Goal: Transaction & Acquisition: Download file/media

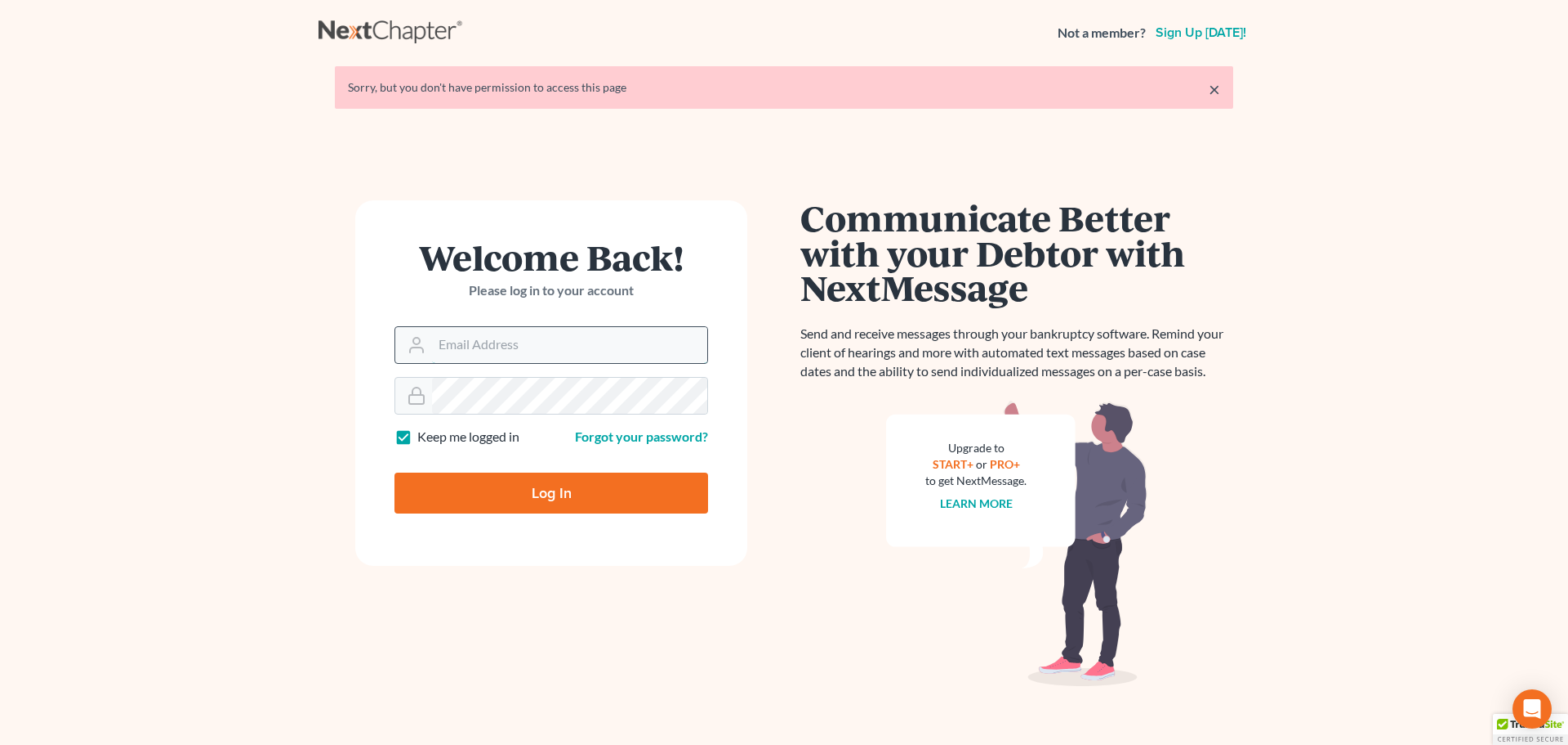
drag, startPoint x: 529, startPoint y: 354, endPoint x: 535, endPoint y: 362, distance: 10.0
click at [532, 357] on input "Email Address" at bounding box center [570, 345] width 275 height 36
type input "[PERSON_NAME][EMAIL_ADDRESS][DOMAIN_NAME]"
click at [395, 472] on input "Log In" at bounding box center [552, 492] width 314 height 40
type input "Thinking..."
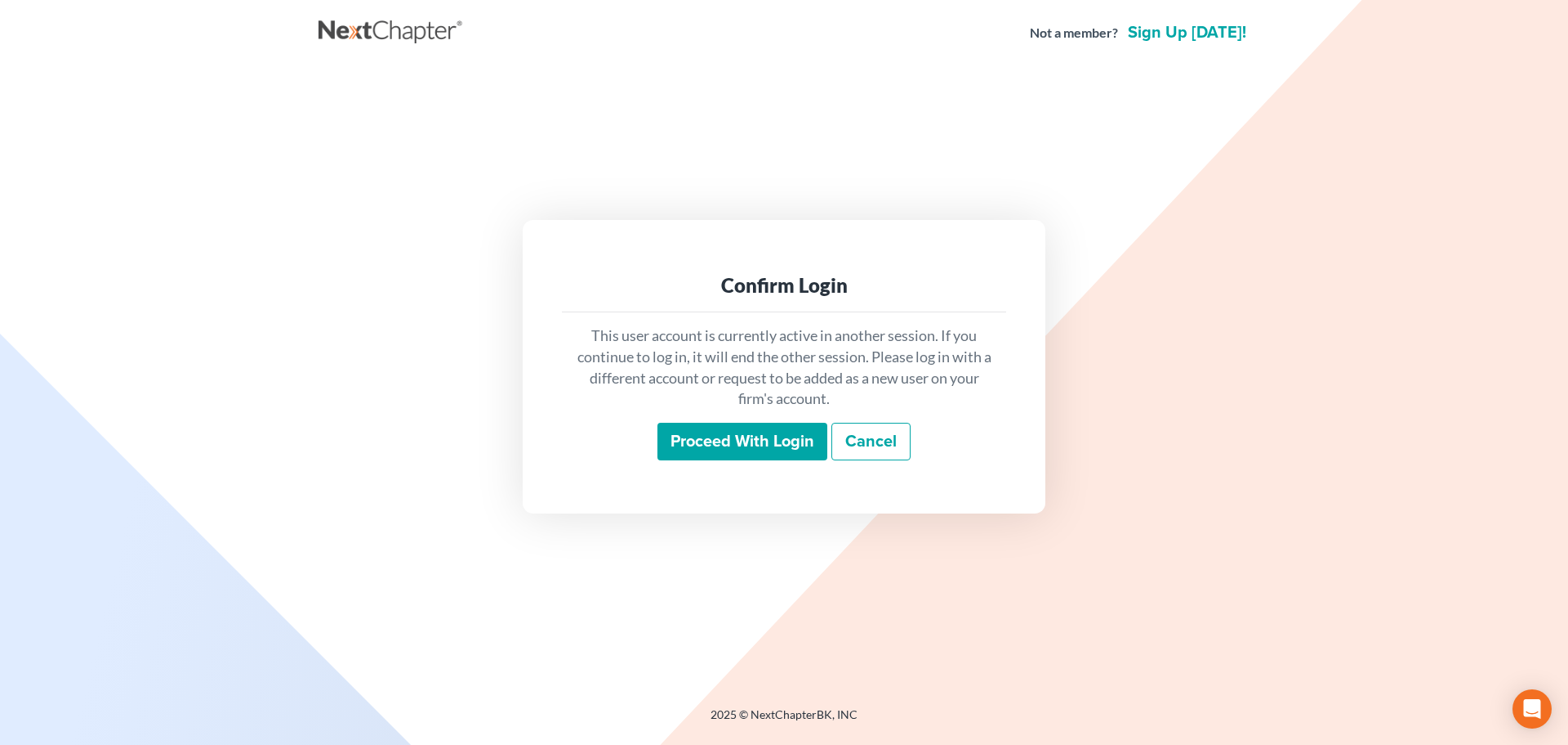
click at [704, 458] on input "Proceed with login" at bounding box center [742, 441] width 170 height 38
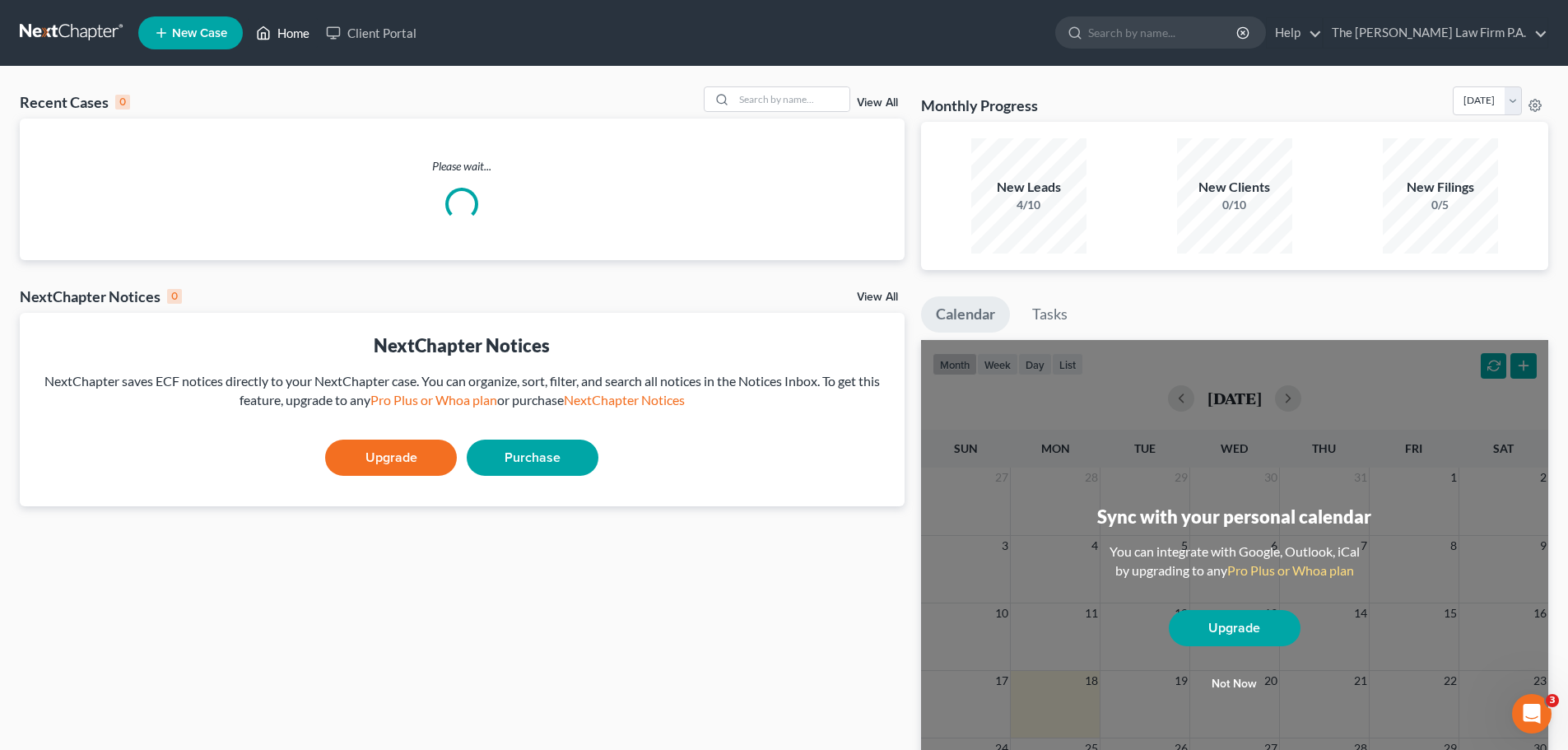
click at [301, 39] on link "Home" at bounding box center [283, 32] width 70 height 29
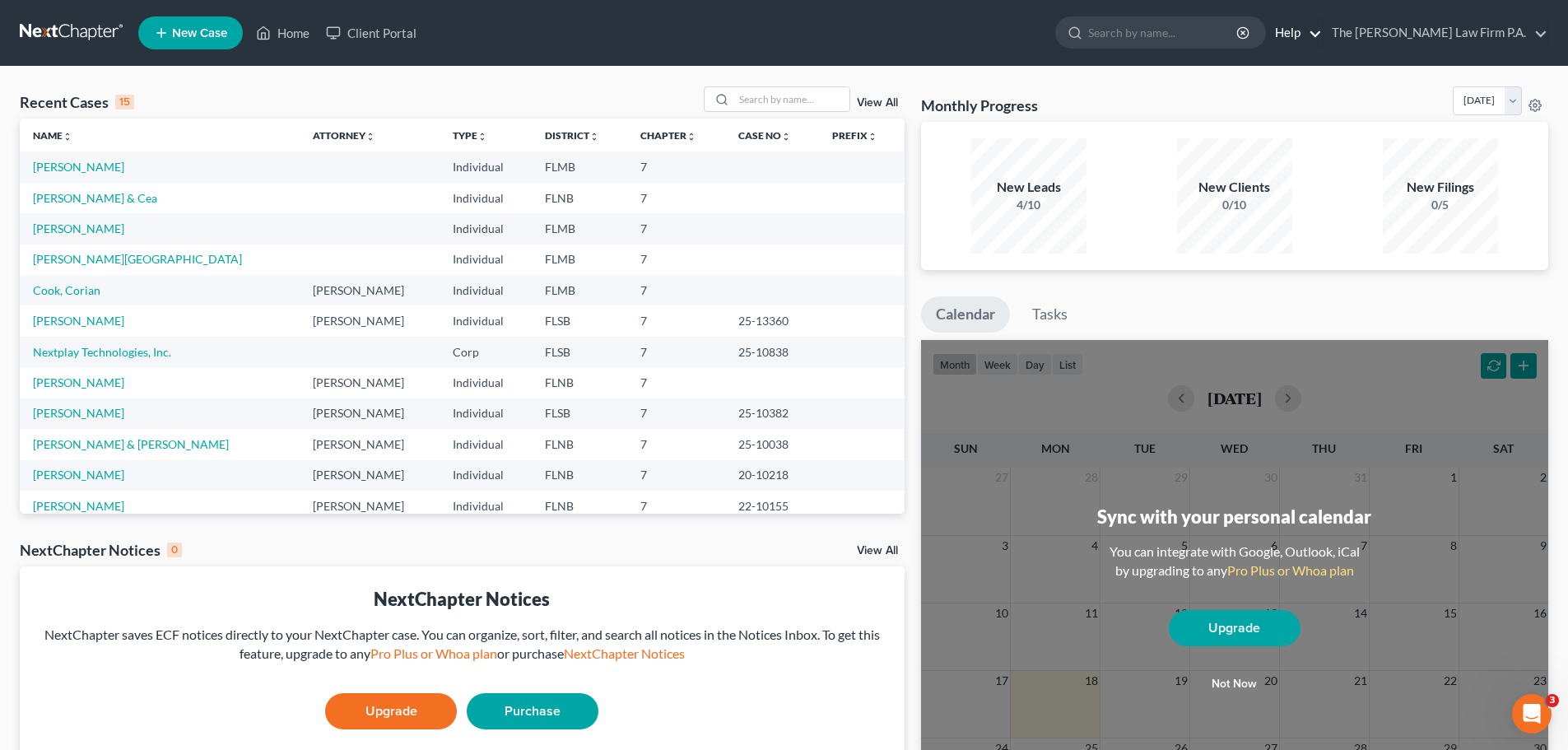
click at [1322, 34] on link "Help" at bounding box center [1294, 32] width 55 height 29
click at [1525, 38] on link "The Salkin Law Firm P.A." at bounding box center [1435, 32] width 224 height 29
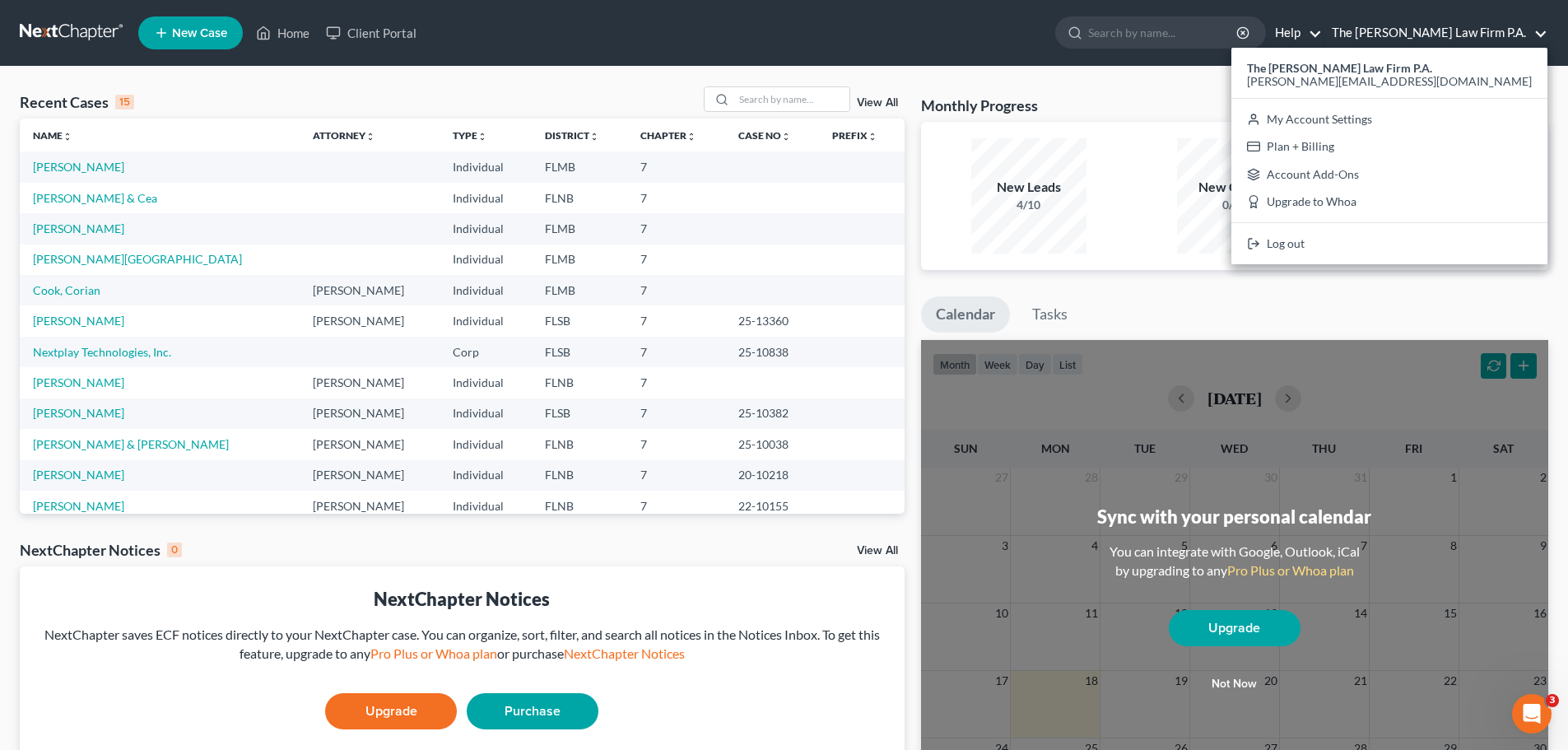
click at [1322, 29] on link "Help" at bounding box center [1294, 32] width 55 height 29
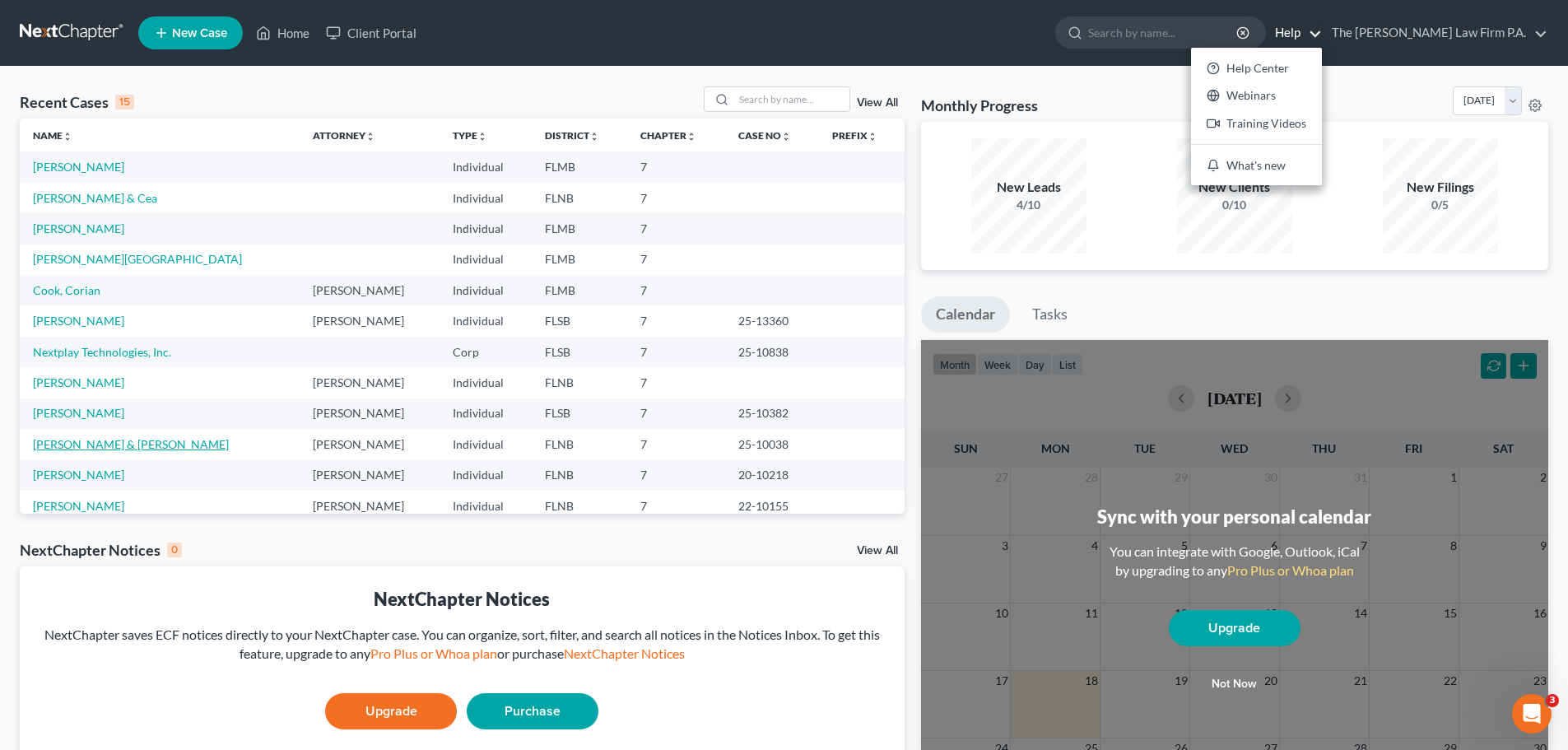
click at [107, 439] on link "[PERSON_NAME] & [PERSON_NAME]" at bounding box center [131, 443] width 196 height 14
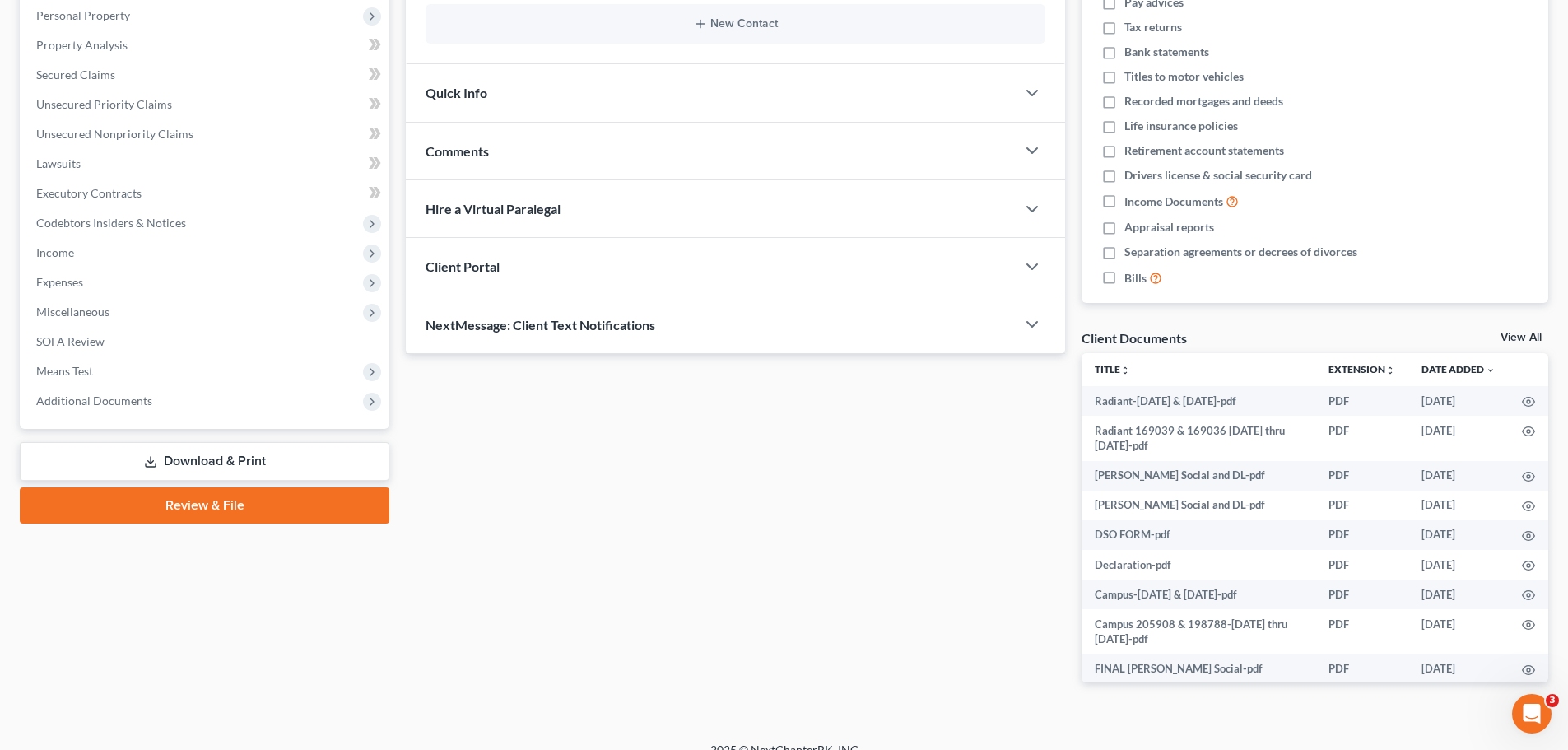
scroll to position [311, 0]
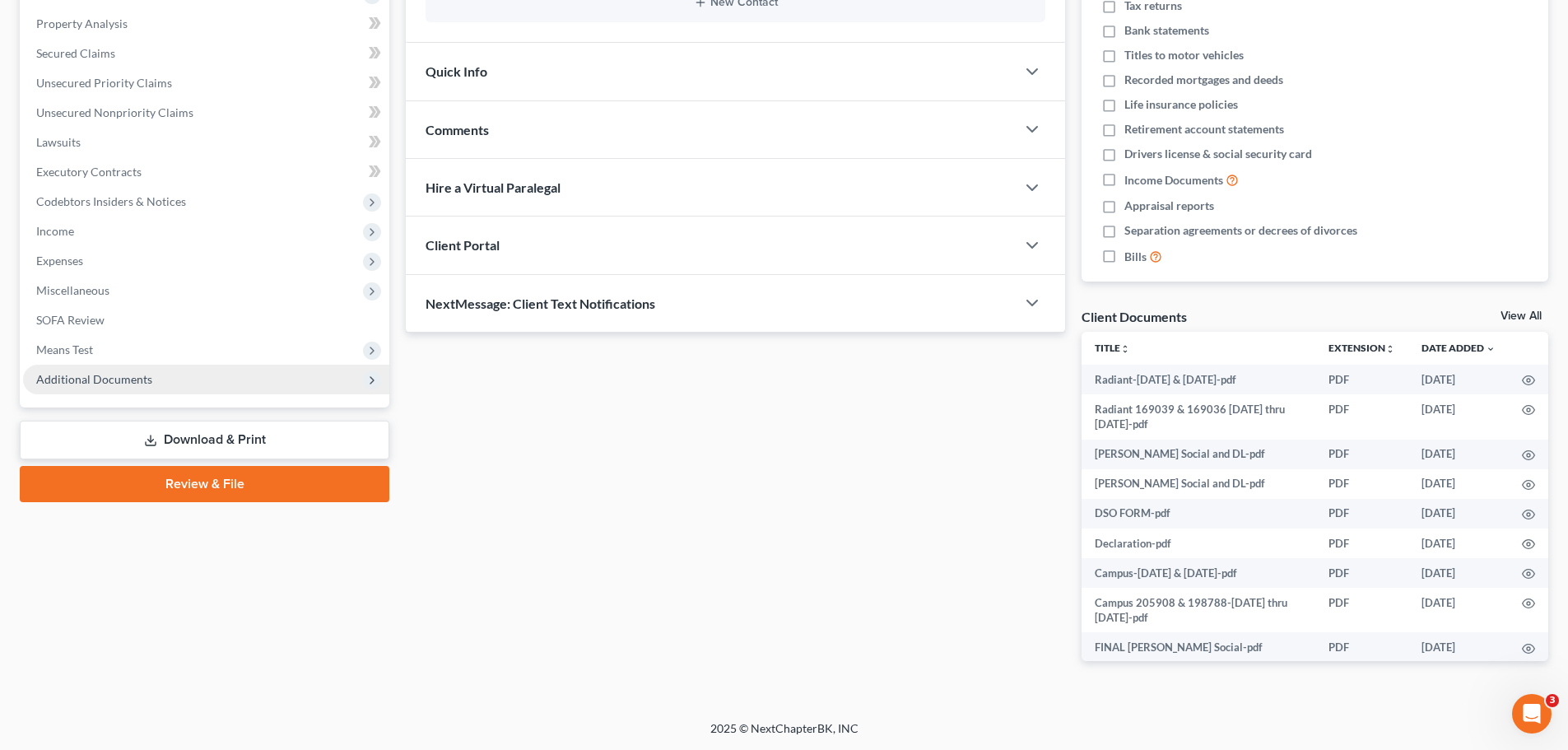
click at [84, 380] on span "Additional Documents" at bounding box center [94, 379] width 117 height 14
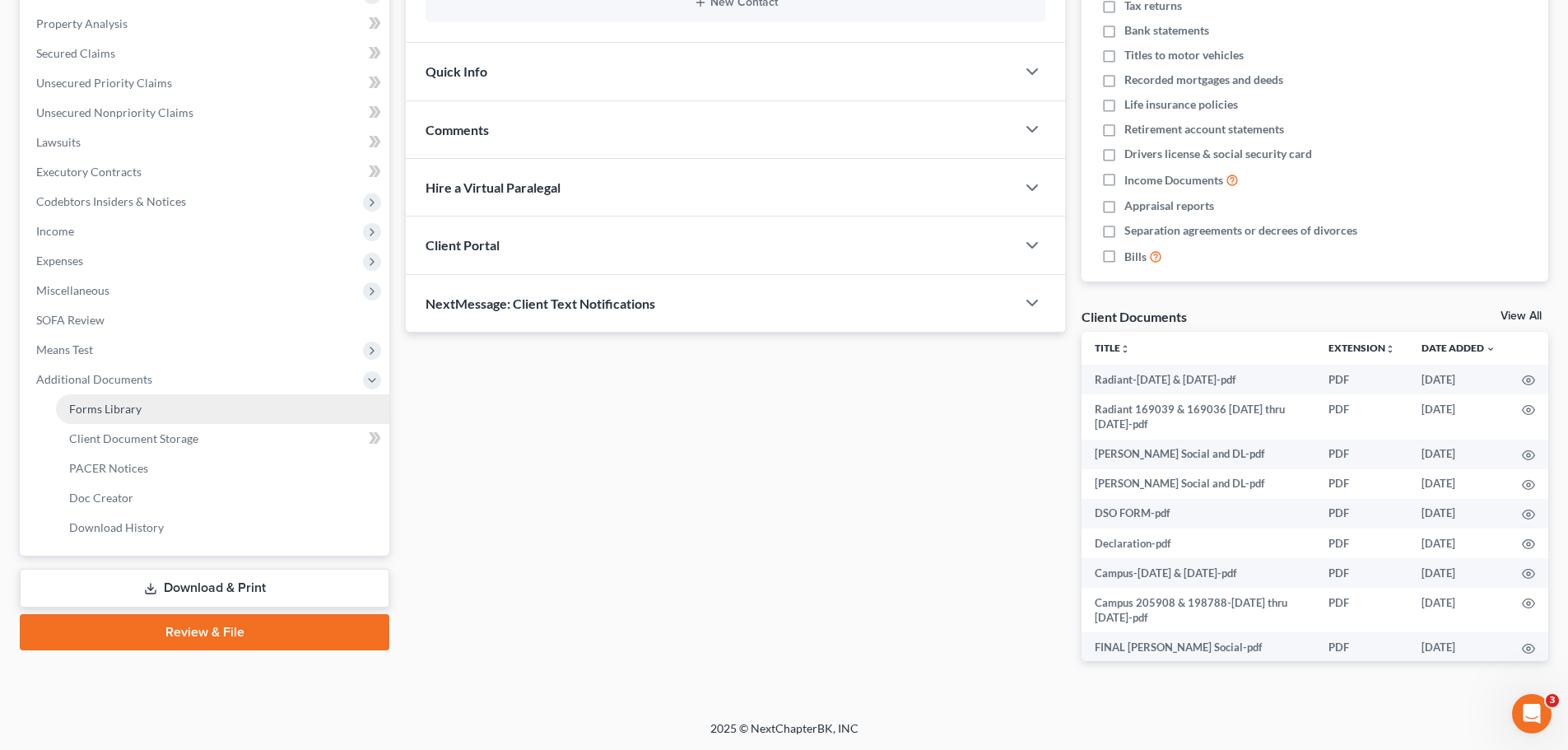
click at [105, 408] on span "Forms Library" at bounding box center [105, 408] width 72 height 14
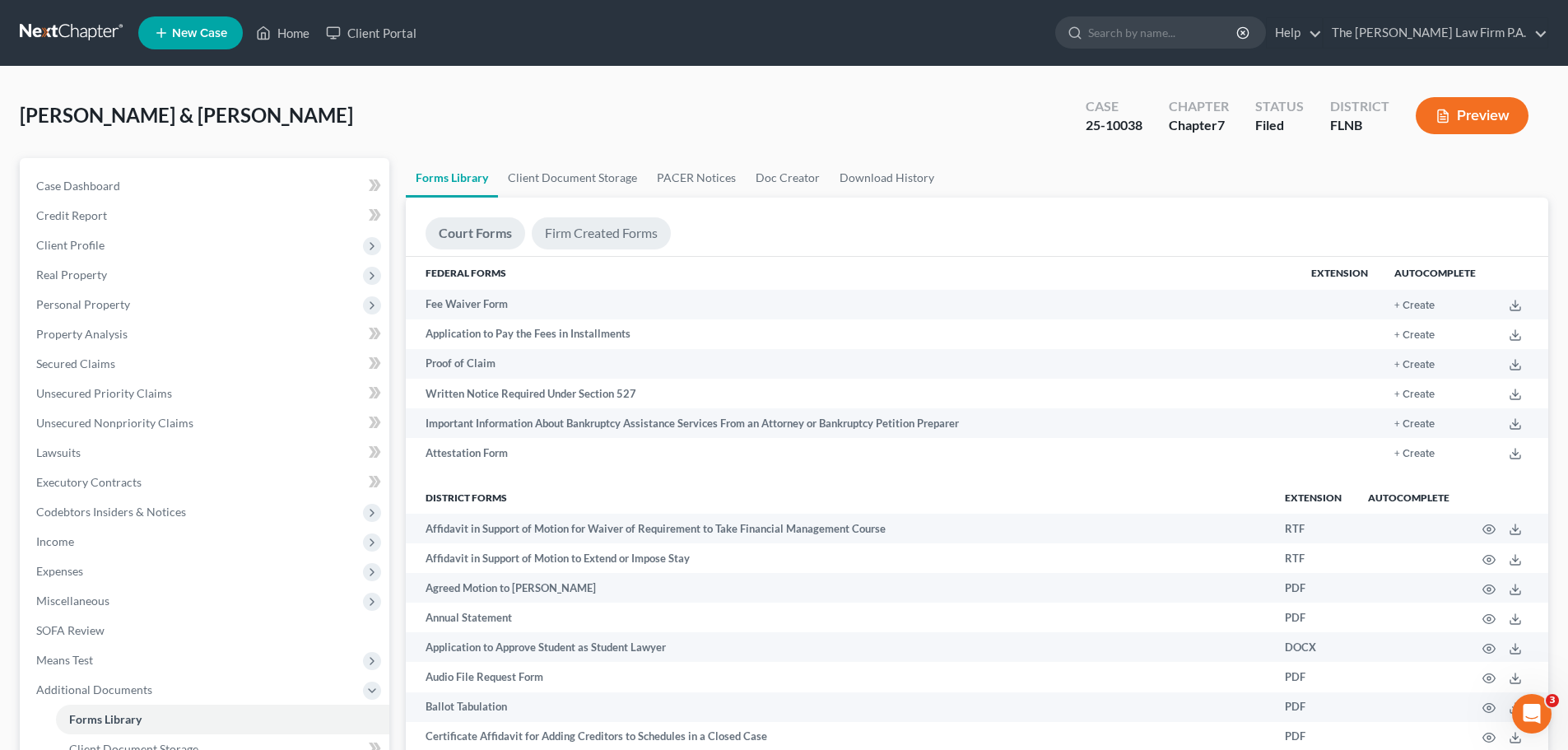
click at [593, 241] on link "Firm Created Forms" at bounding box center [601, 233] width 139 height 32
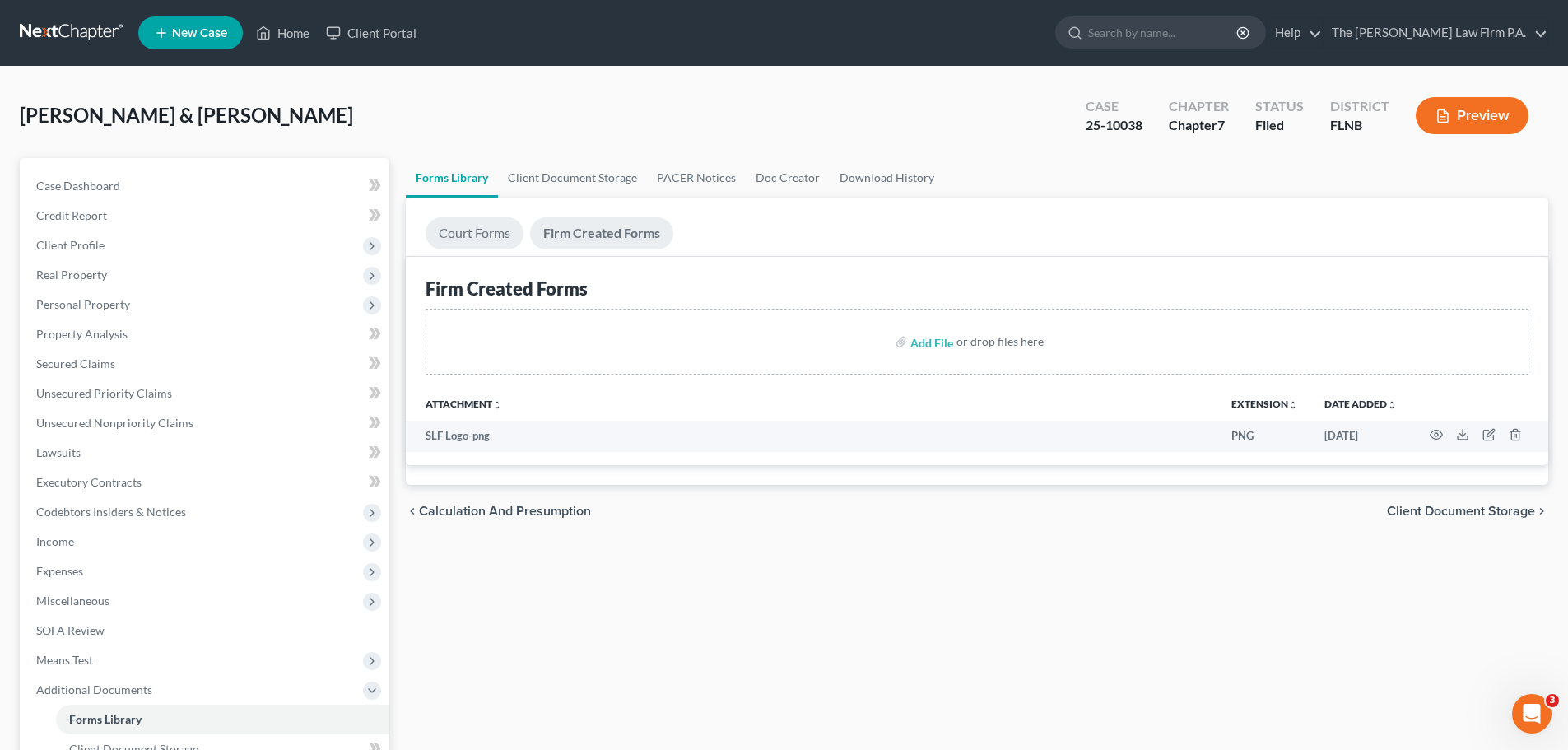
click at [489, 237] on link "Court Forms" at bounding box center [474, 233] width 98 height 32
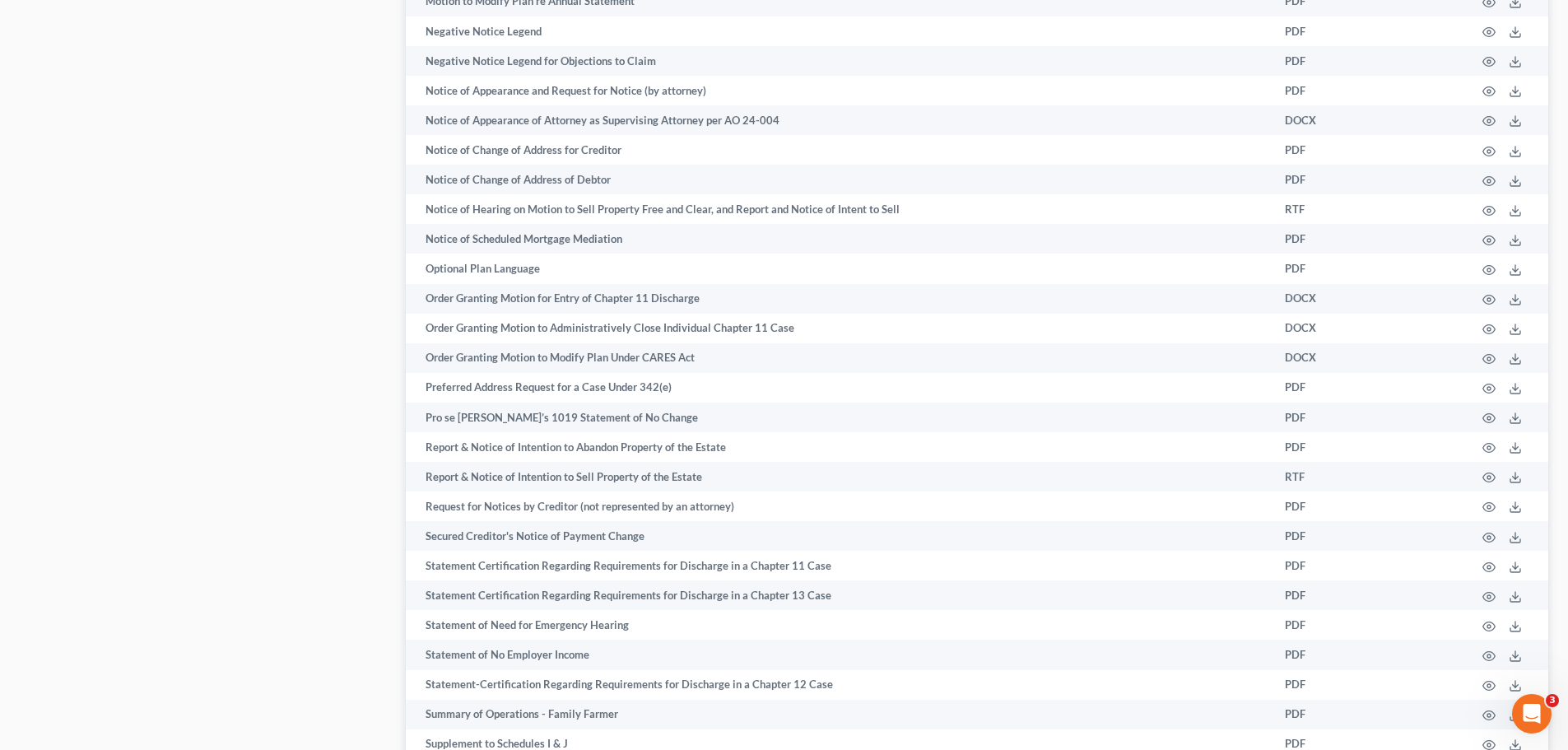
scroll to position [95, 0]
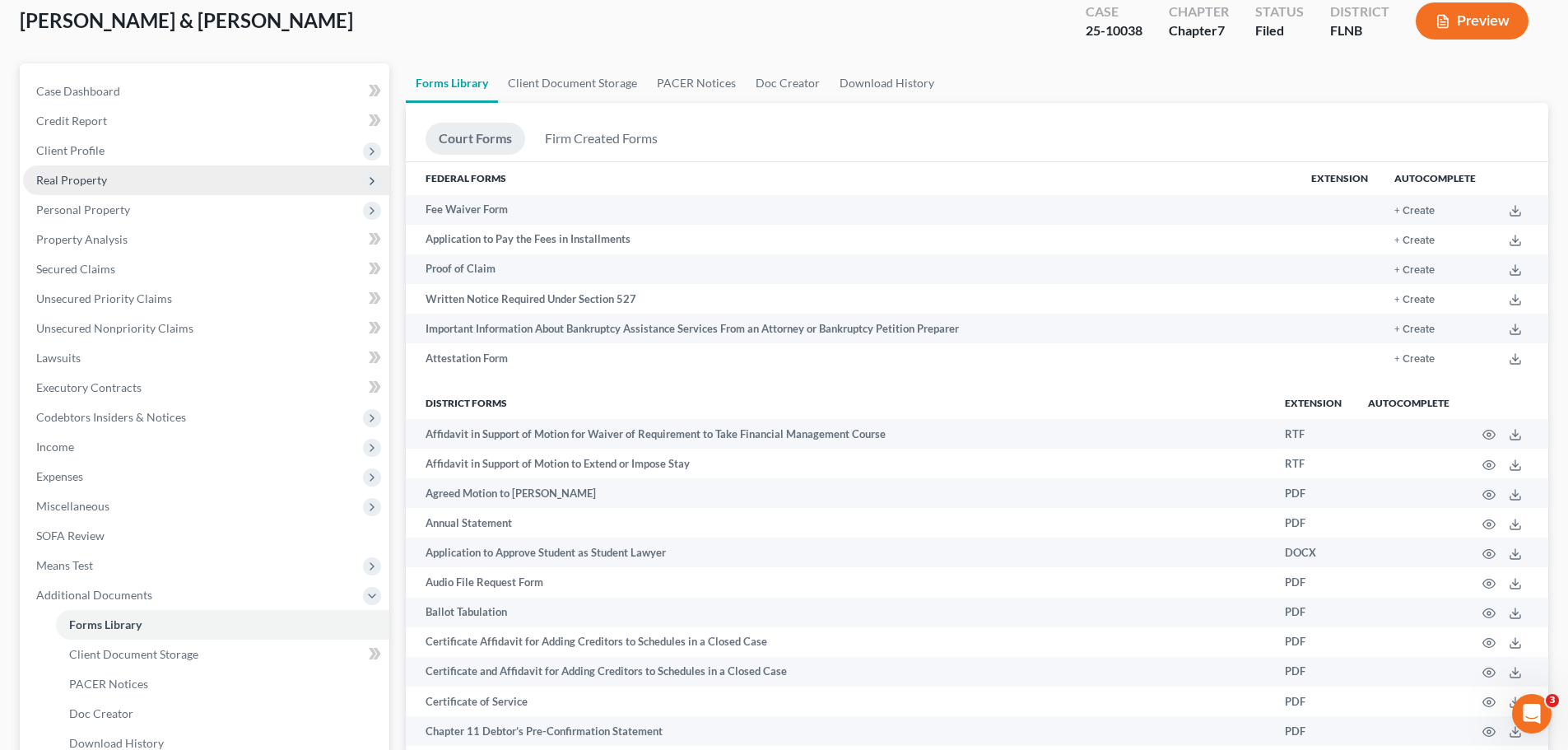
drag, startPoint x: 251, startPoint y: 616, endPoint x: 323, endPoint y: 274, distance: 349.5
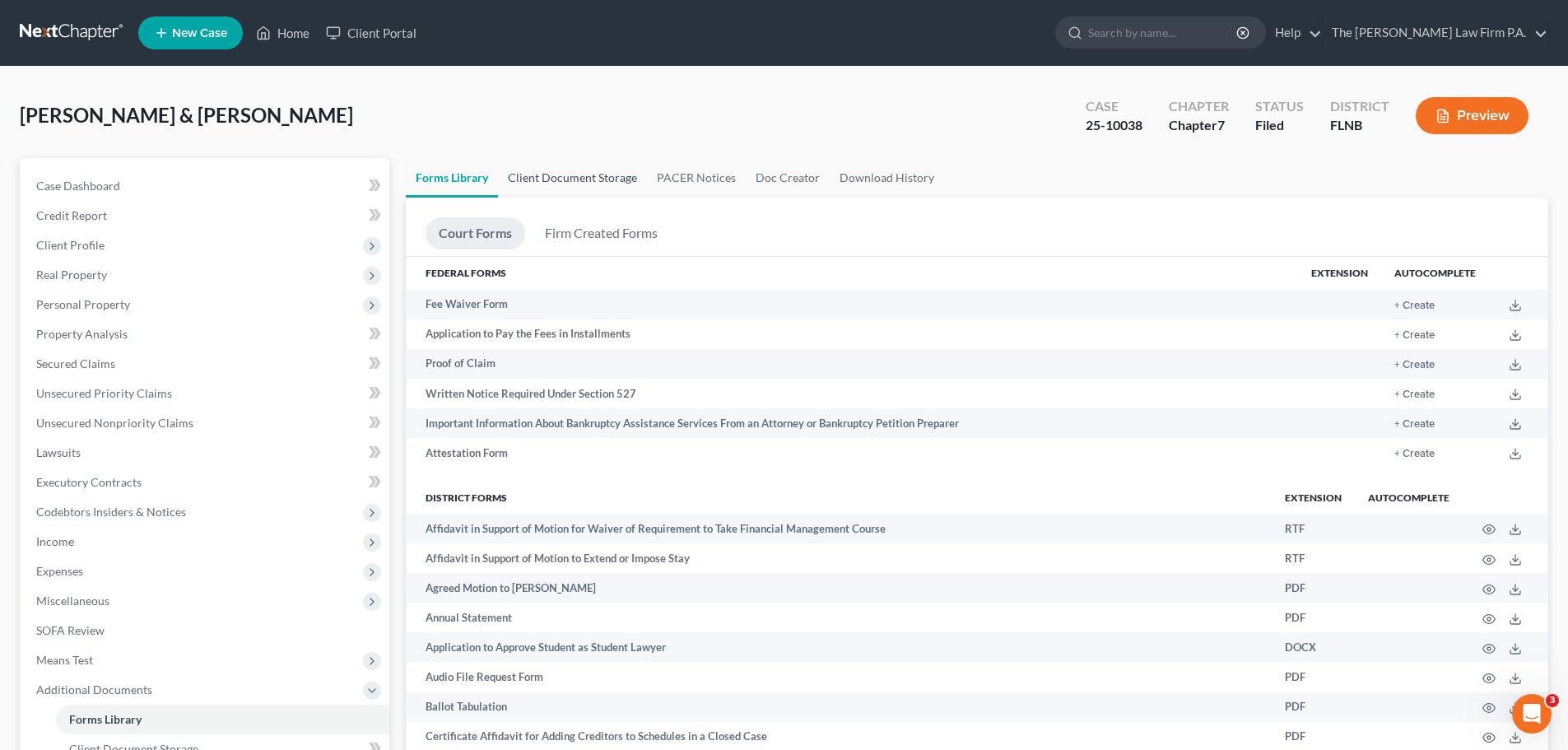
click at [573, 179] on link "Client Document Storage" at bounding box center [572, 178] width 149 height 40
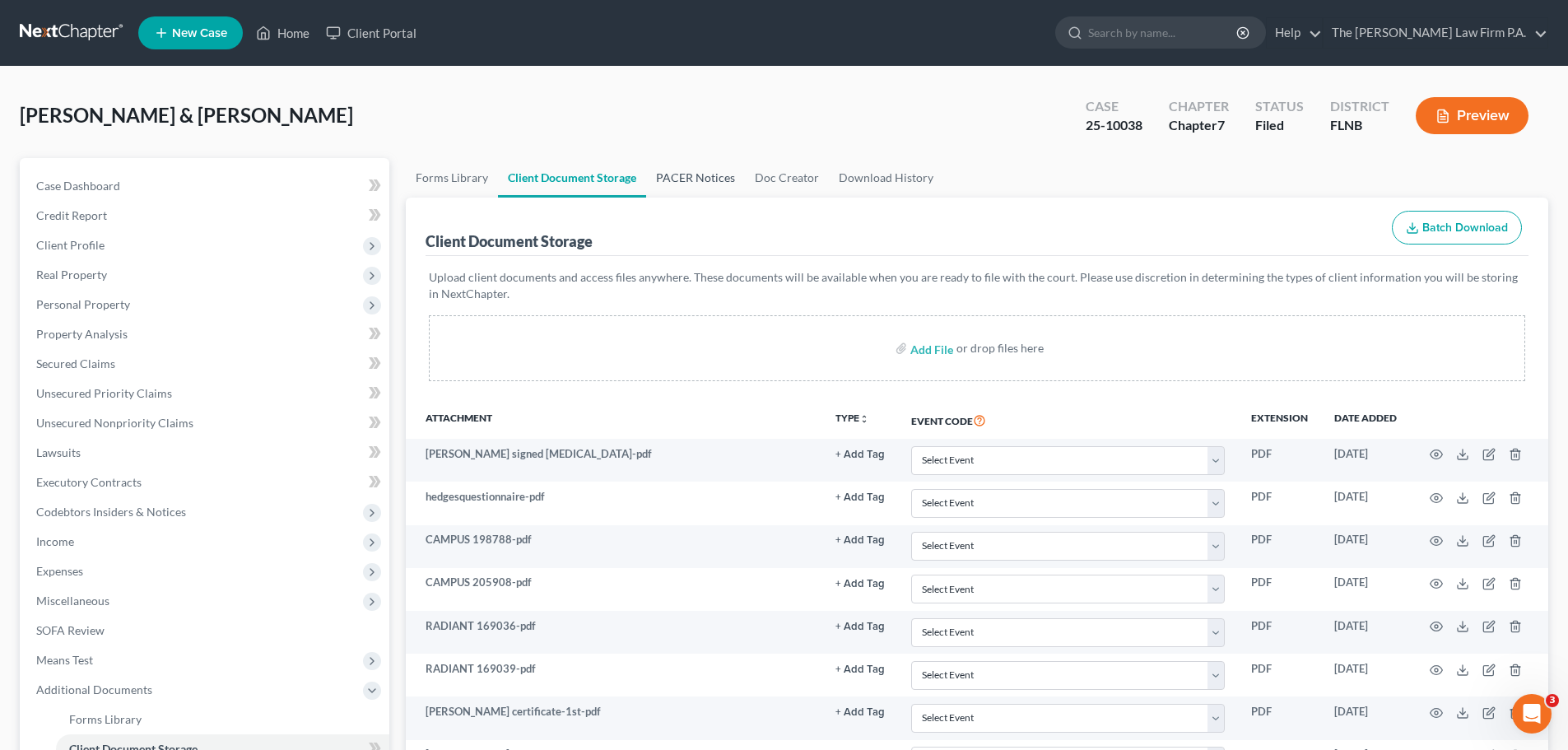
click at [707, 168] on link "PACER Notices" at bounding box center [695, 178] width 99 height 40
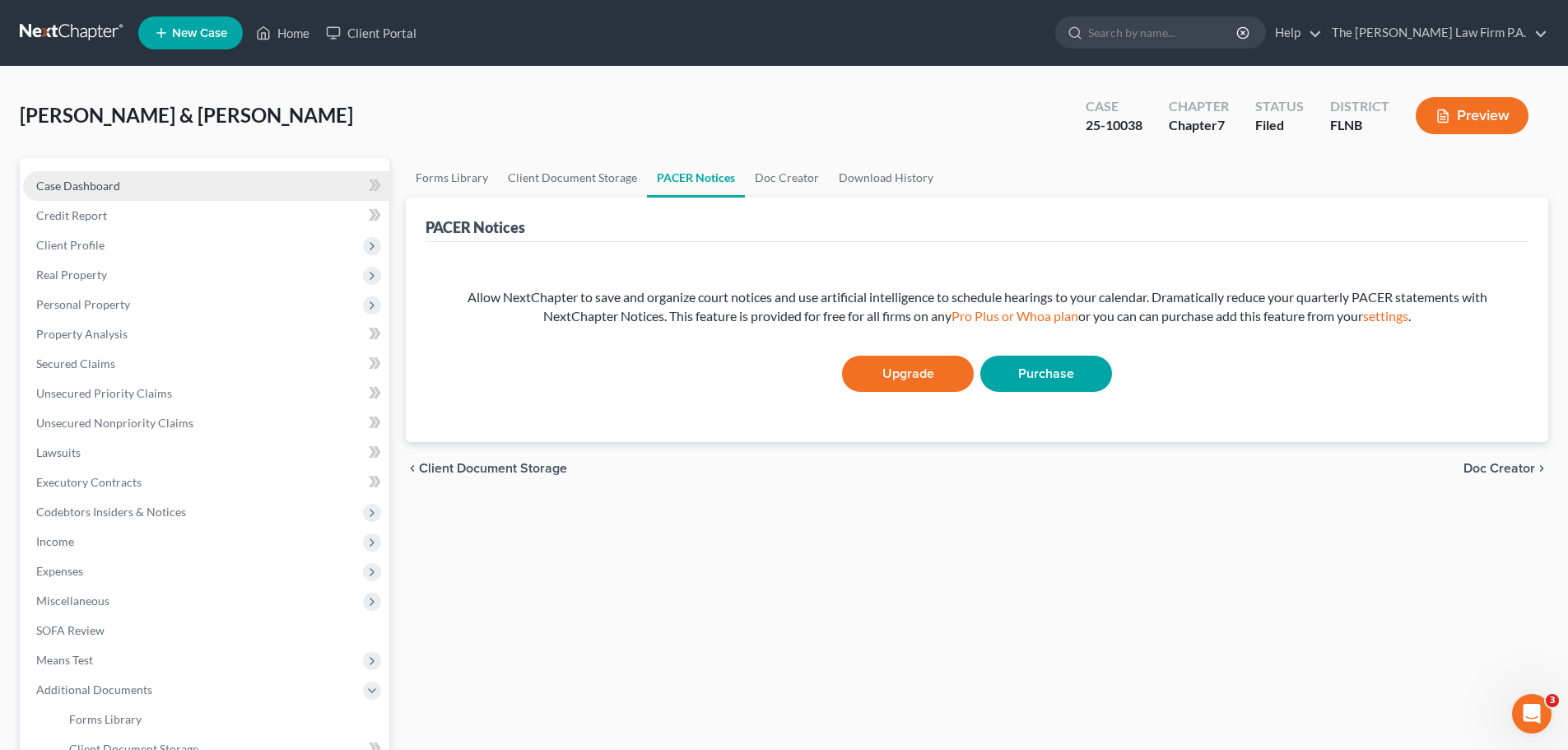
click at [249, 180] on link "Case Dashboard" at bounding box center [206, 186] width 367 height 29
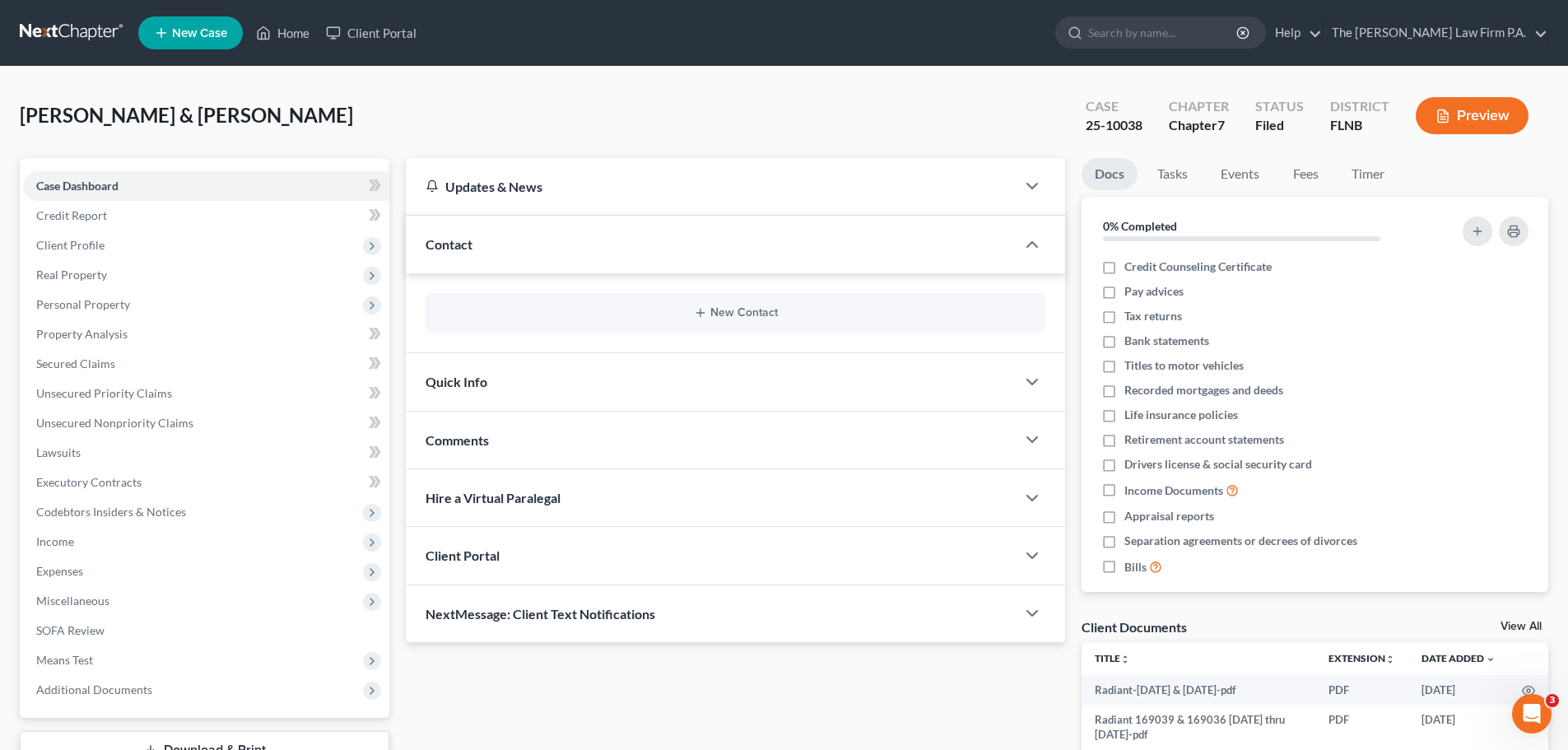
click at [618, 552] on div "Client Portal" at bounding box center [711, 555] width 610 height 57
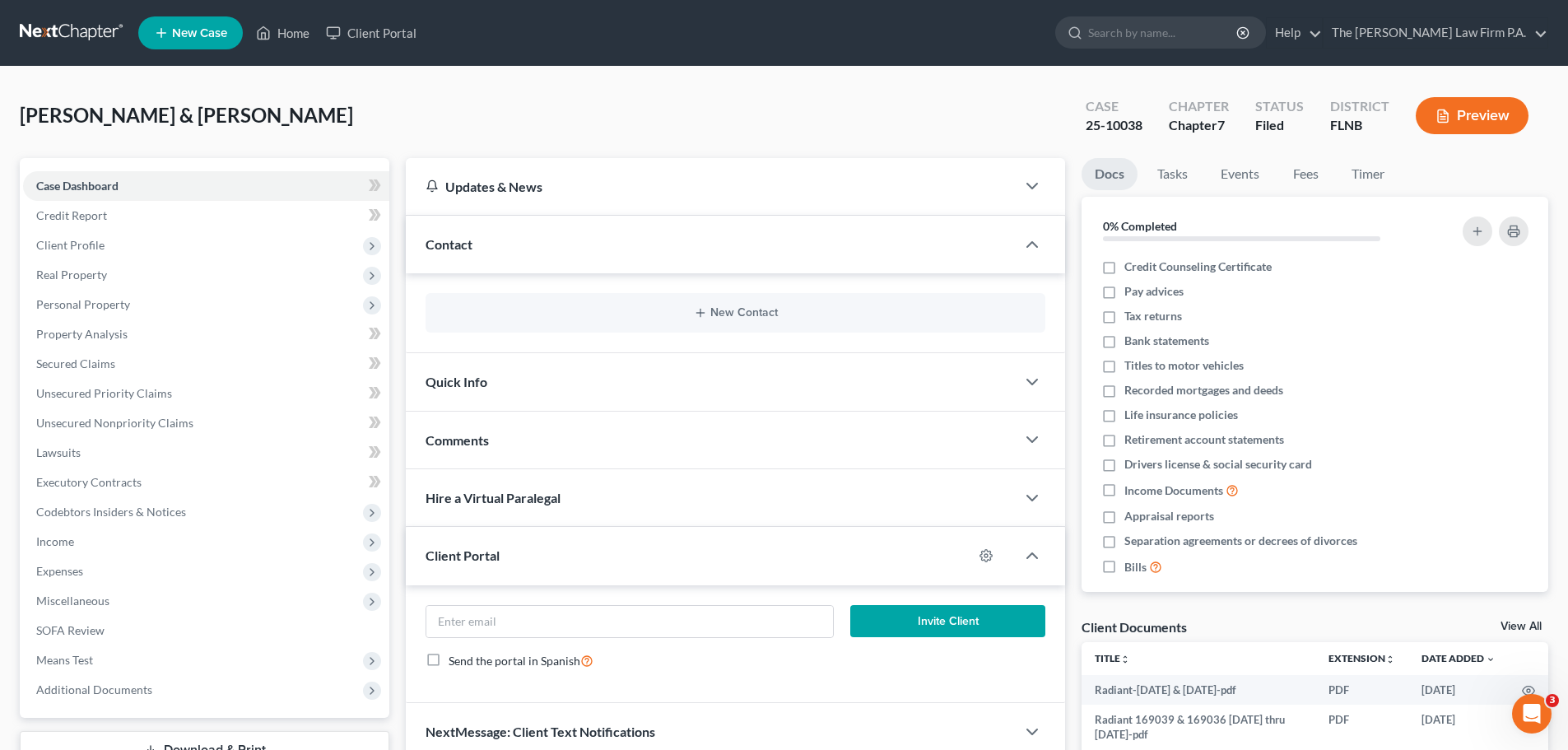
click at [984, 547] on div at bounding box center [994, 556] width 43 height 27
click at [995, 560] on div at bounding box center [994, 556] width 43 height 27
click at [987, 557] on circle "button" at bounding box center [985, 555] width 3 height 3
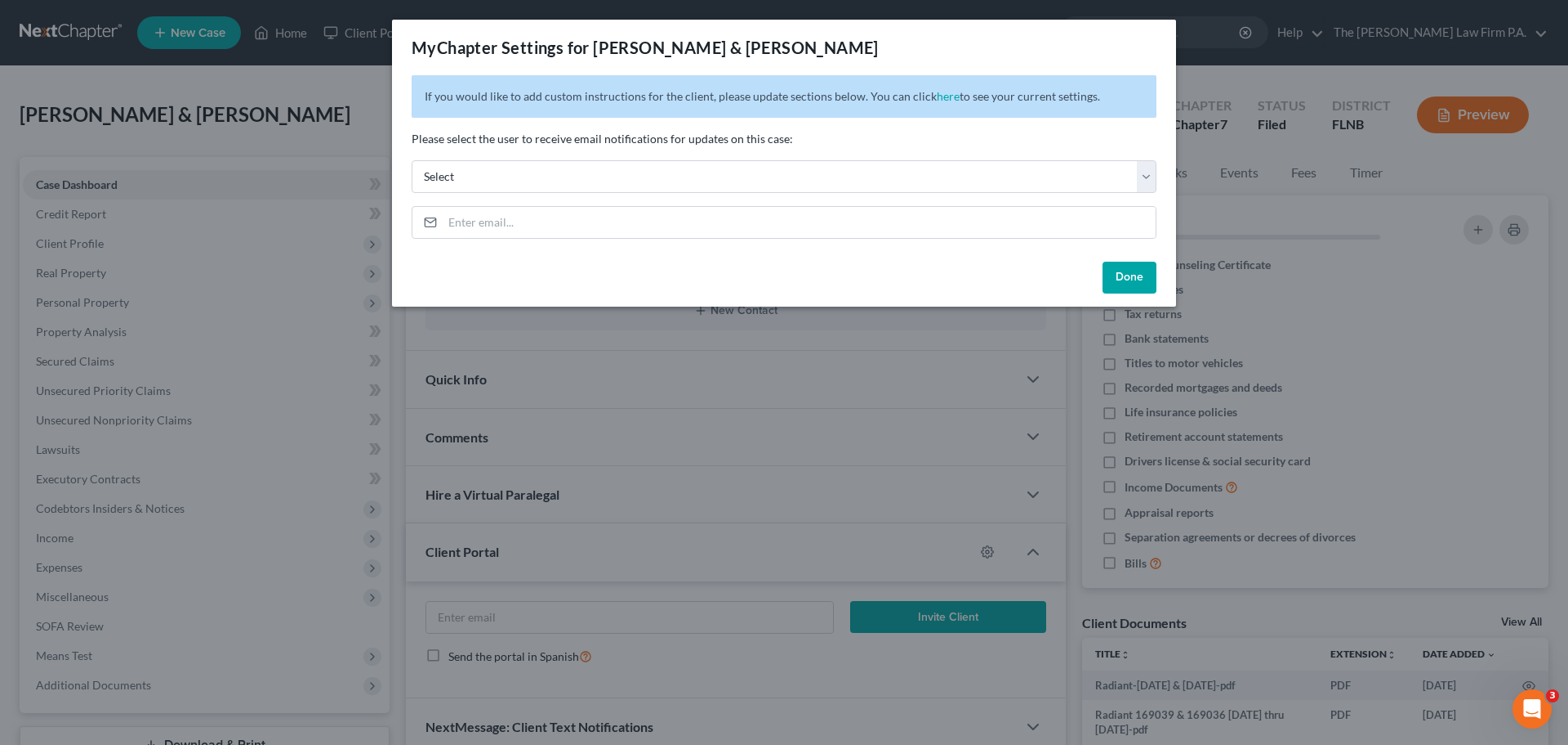
click at [1131, 262] on button "Done" at bounding box center [1129, 277] width 54 height 33
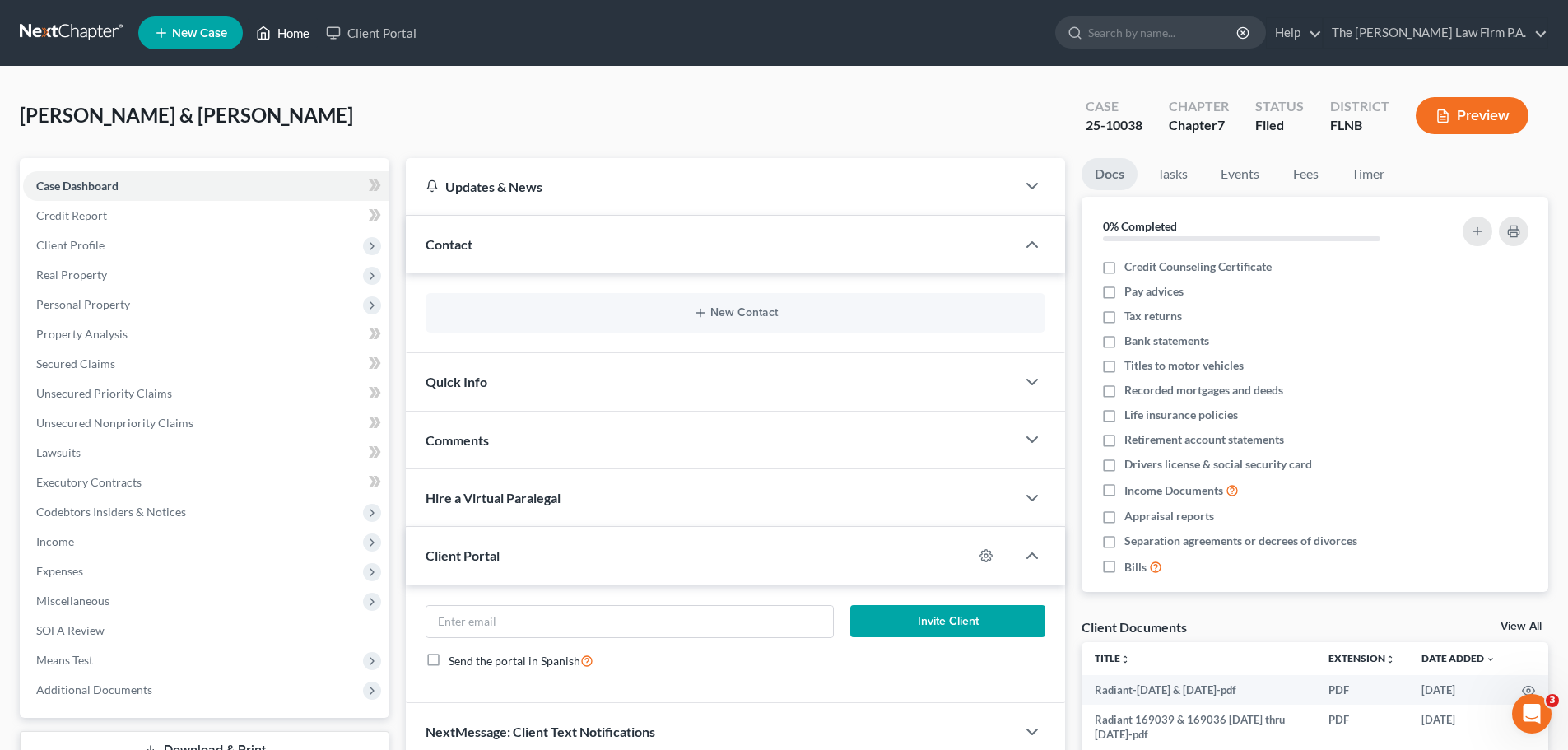
click at [261, 30] on icon at bounding box center [263, 32] width 15 height 20
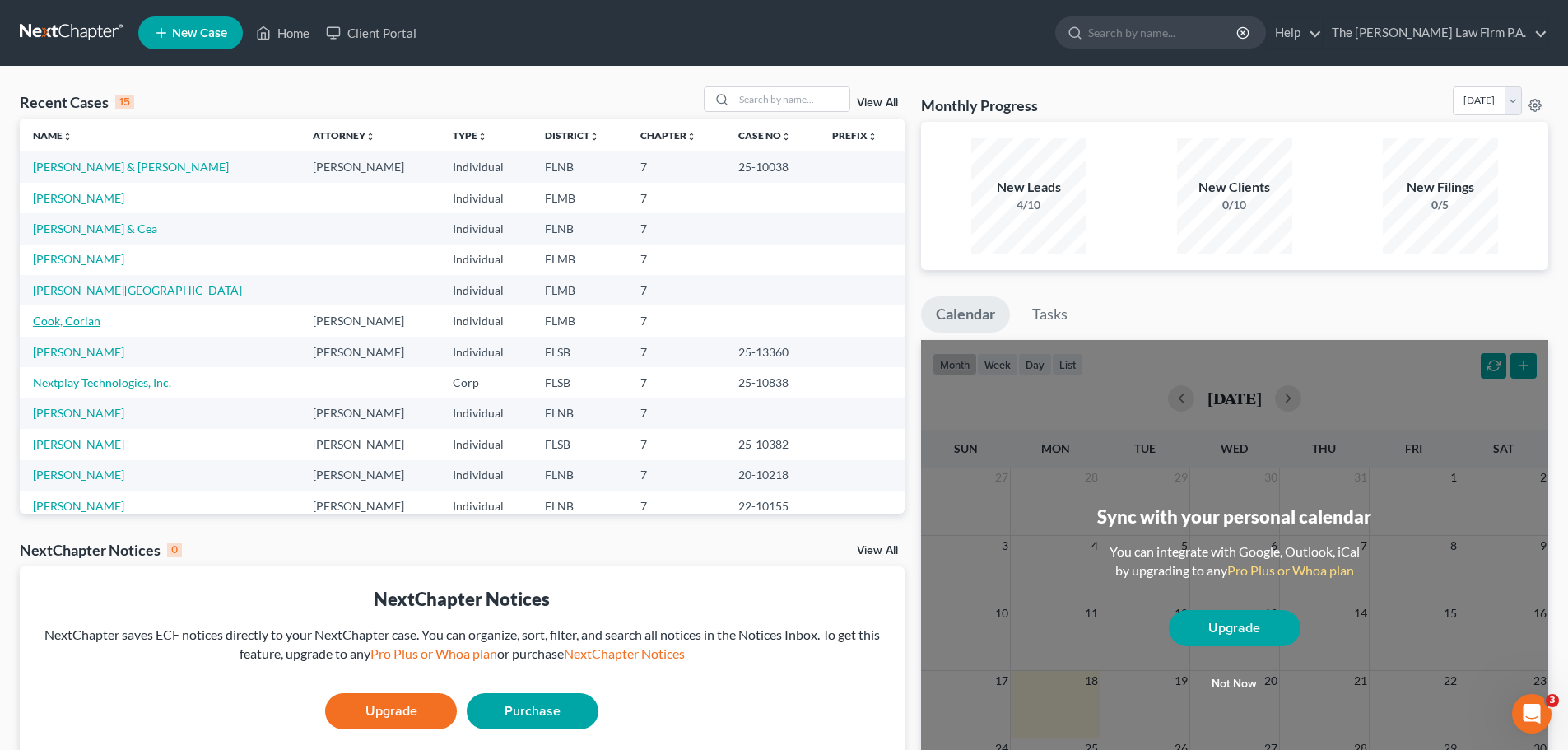
click at [88, 321] on link "Cook, Corian" at bounding box center [66, 320] width 67 height 14
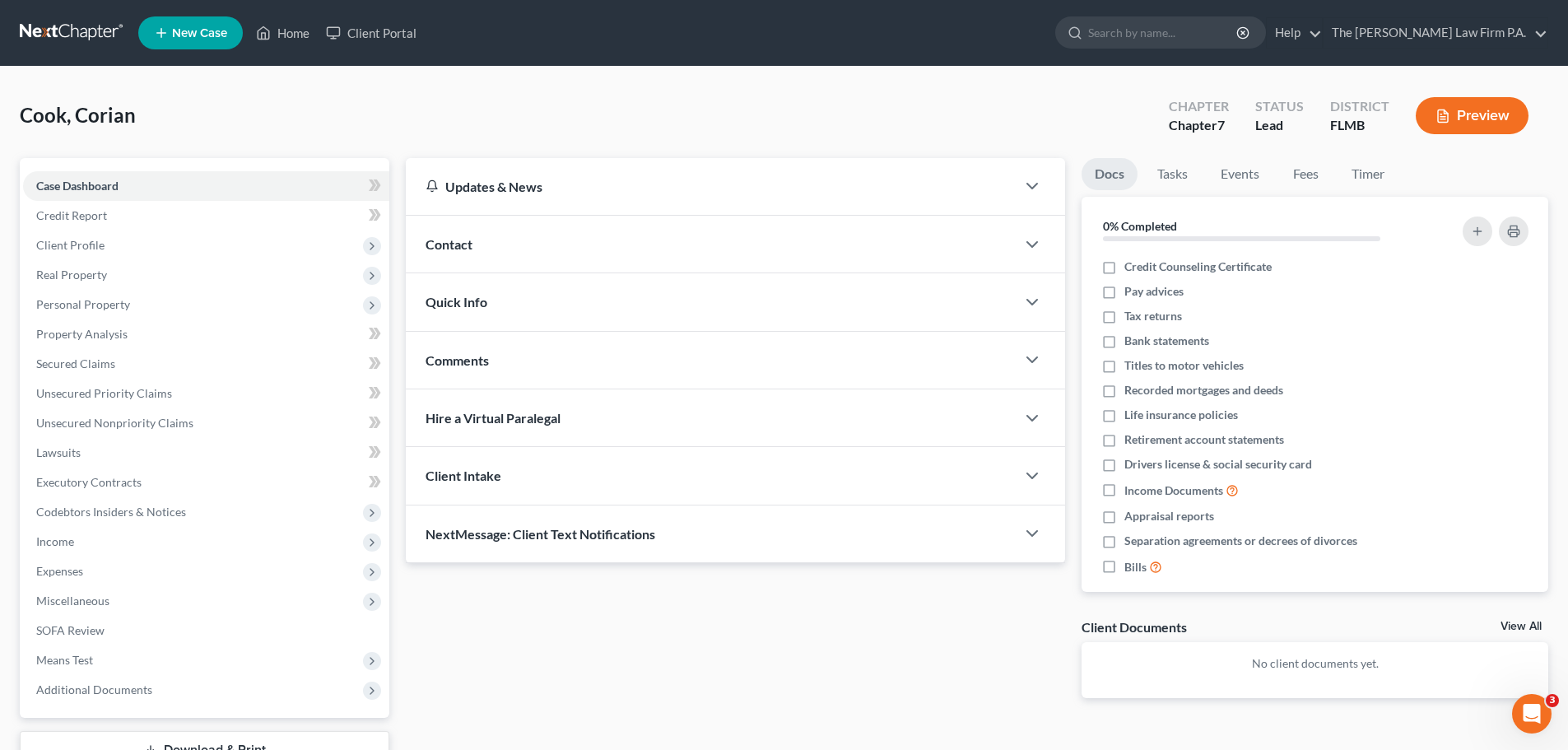
click at [551, 464] on div "Client Intake" at bounding box center [711, 475] width 610 height 57
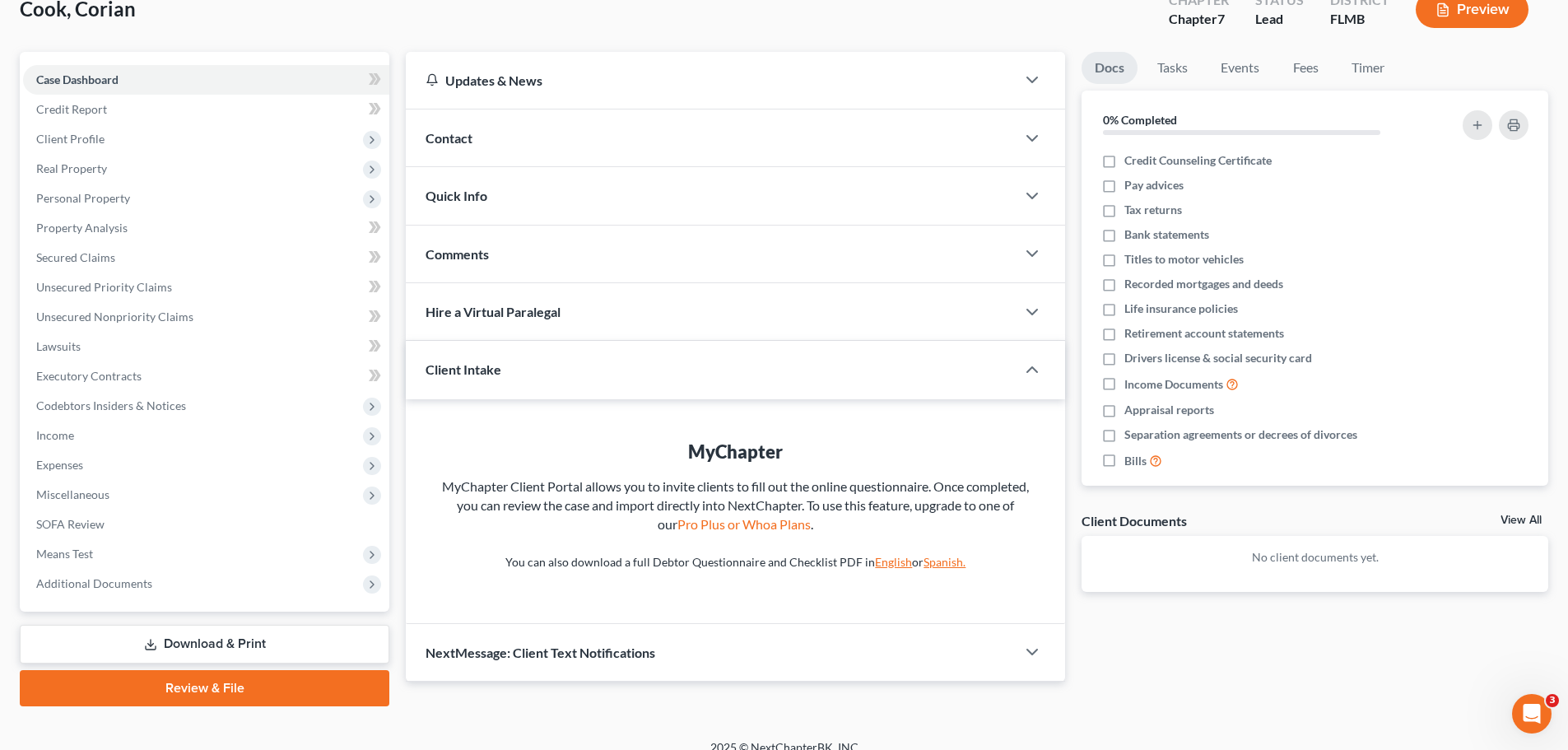
scroll to position [125, 0]
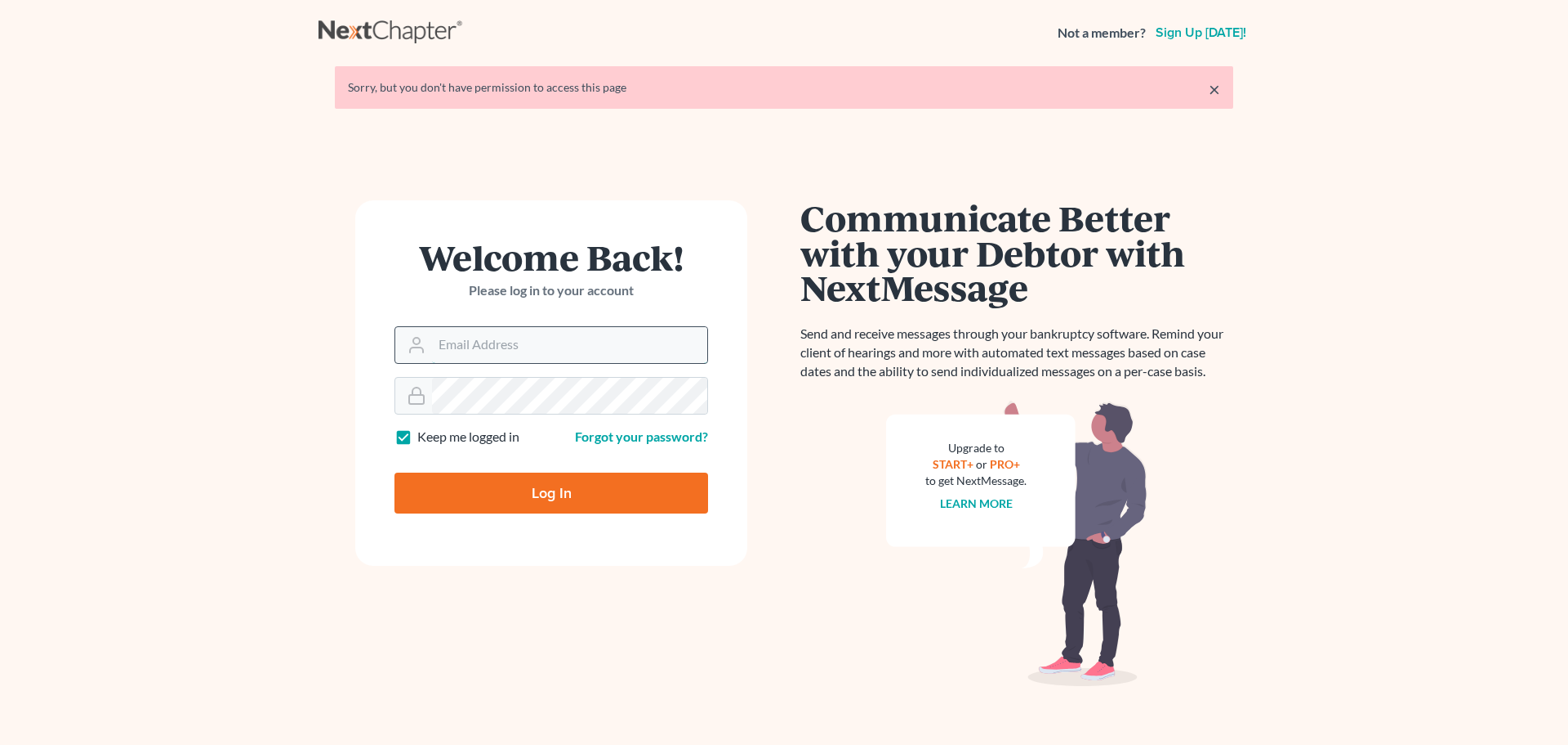
drag, startPoint x: 559, startPoint y: 326, endPoint x: 564, endPoint y: 348, distance: 22.6
click at [559, 328] on input "Email Address" at bounding box center [570, 345] width 275 height 36
type input "[PERSON_NAME][EMAIL_ADDRESS][DOMAIN_NAME]"
click at [395, 472] on input "Log In" at bounding box center [552, 492] width 314 height 40
type input "Thinking..."
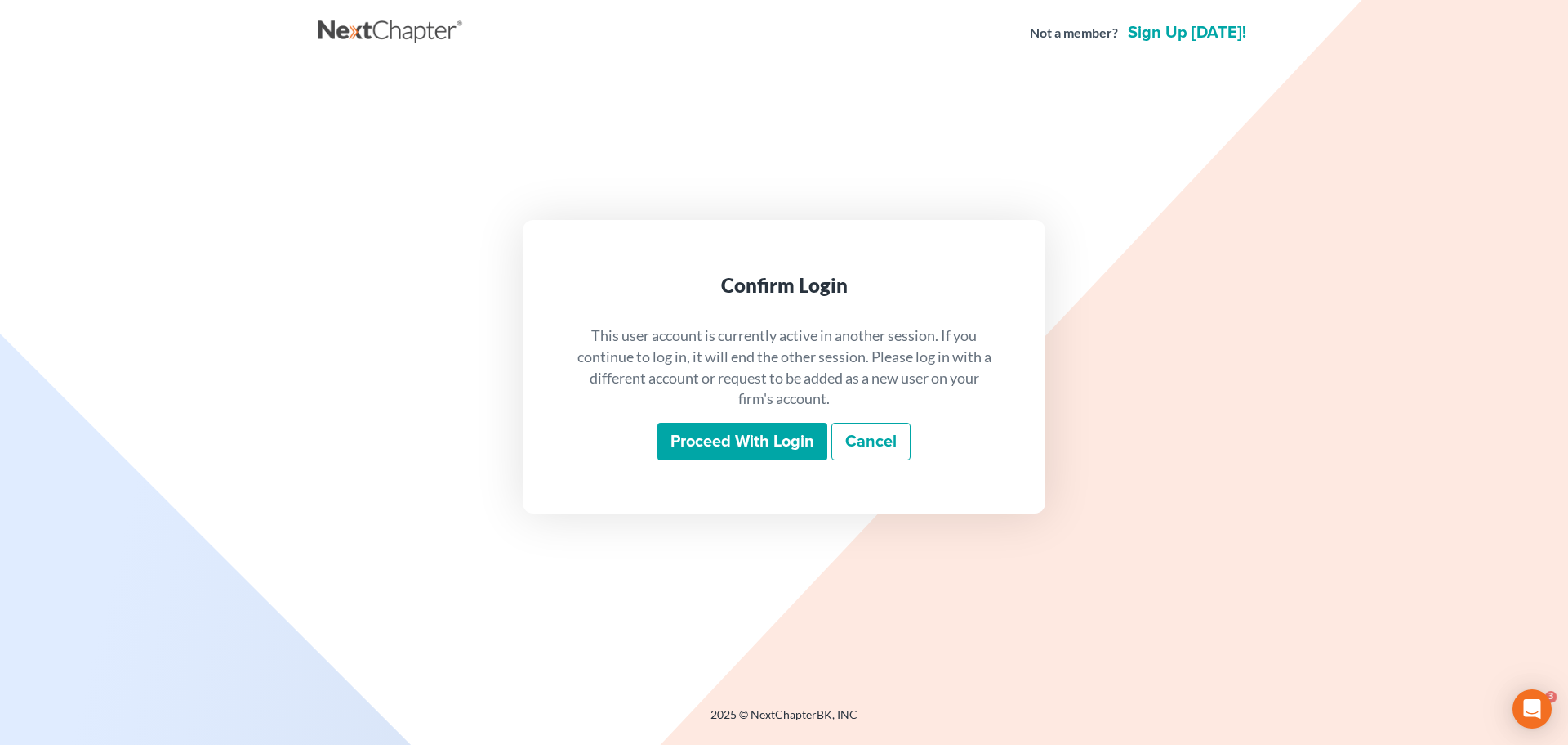
click at [696, 436] on input "Proceed with login" at bounding box center [742, 441] width 170 height 38
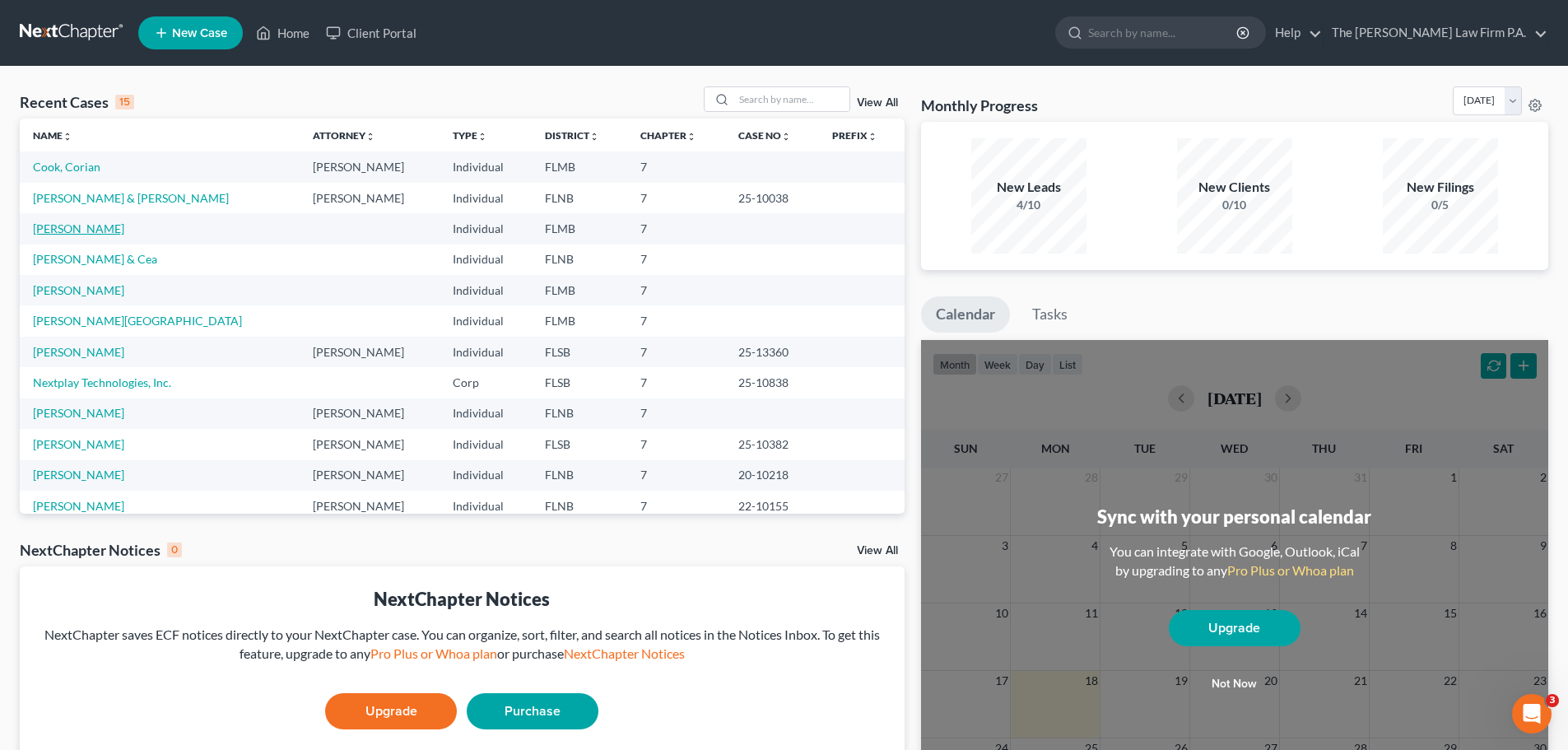
click at [79, 231] on link "[PERSON_NAME]" at bounding box center [79, 228] width 91 height 14
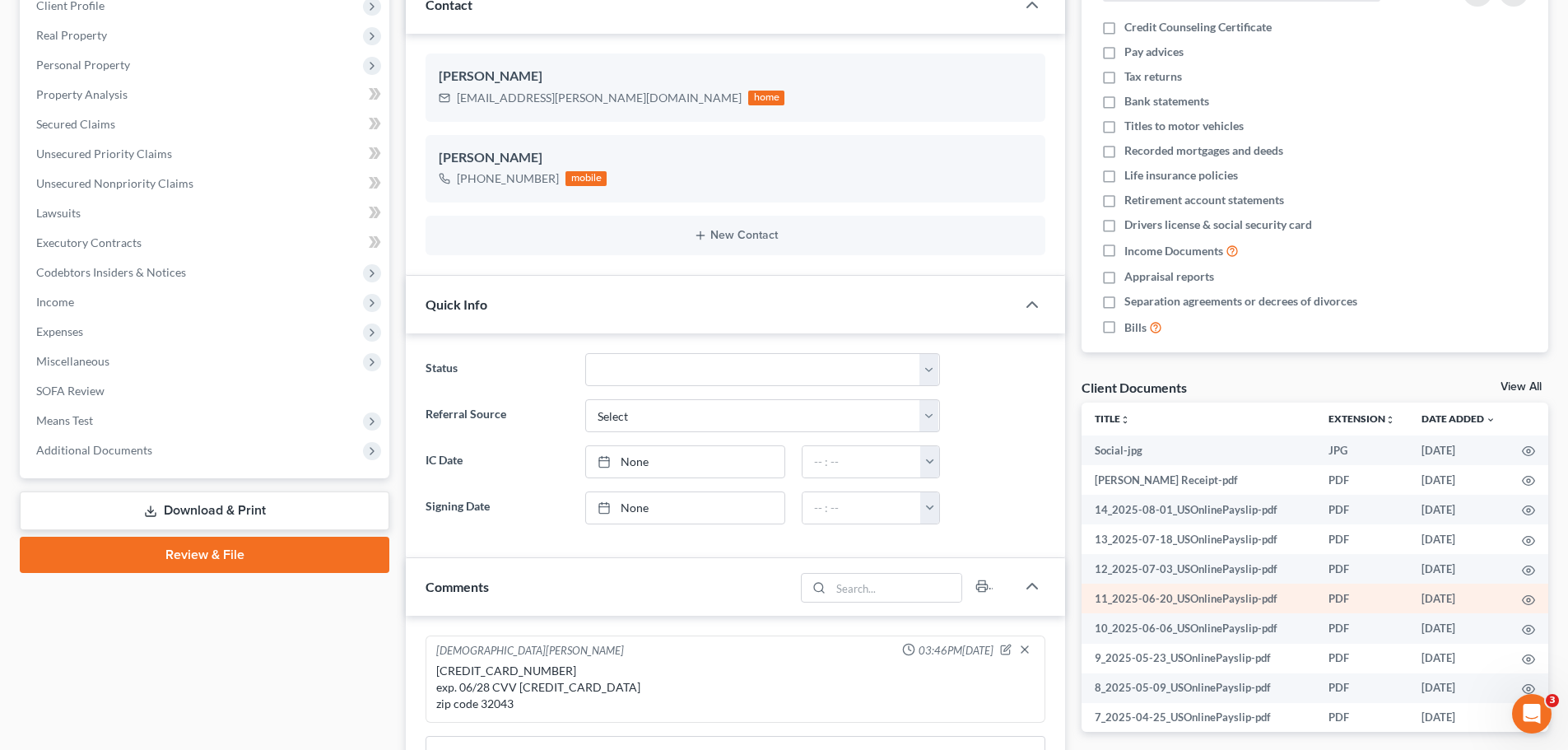
scroll to position [330, 0]
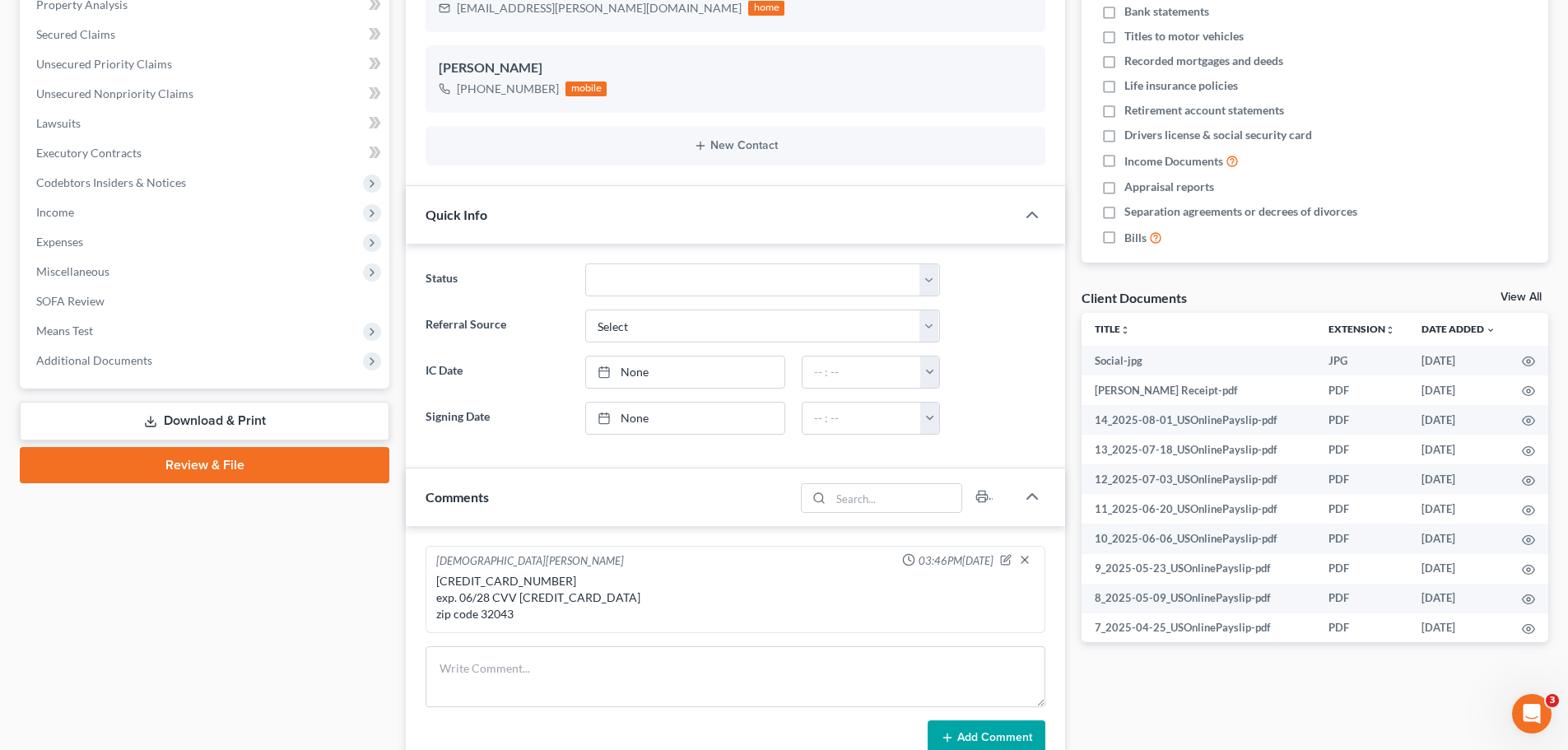
click at [1523, 296] on link "View All" at bounding box center [1521, 297] width 41 height 11
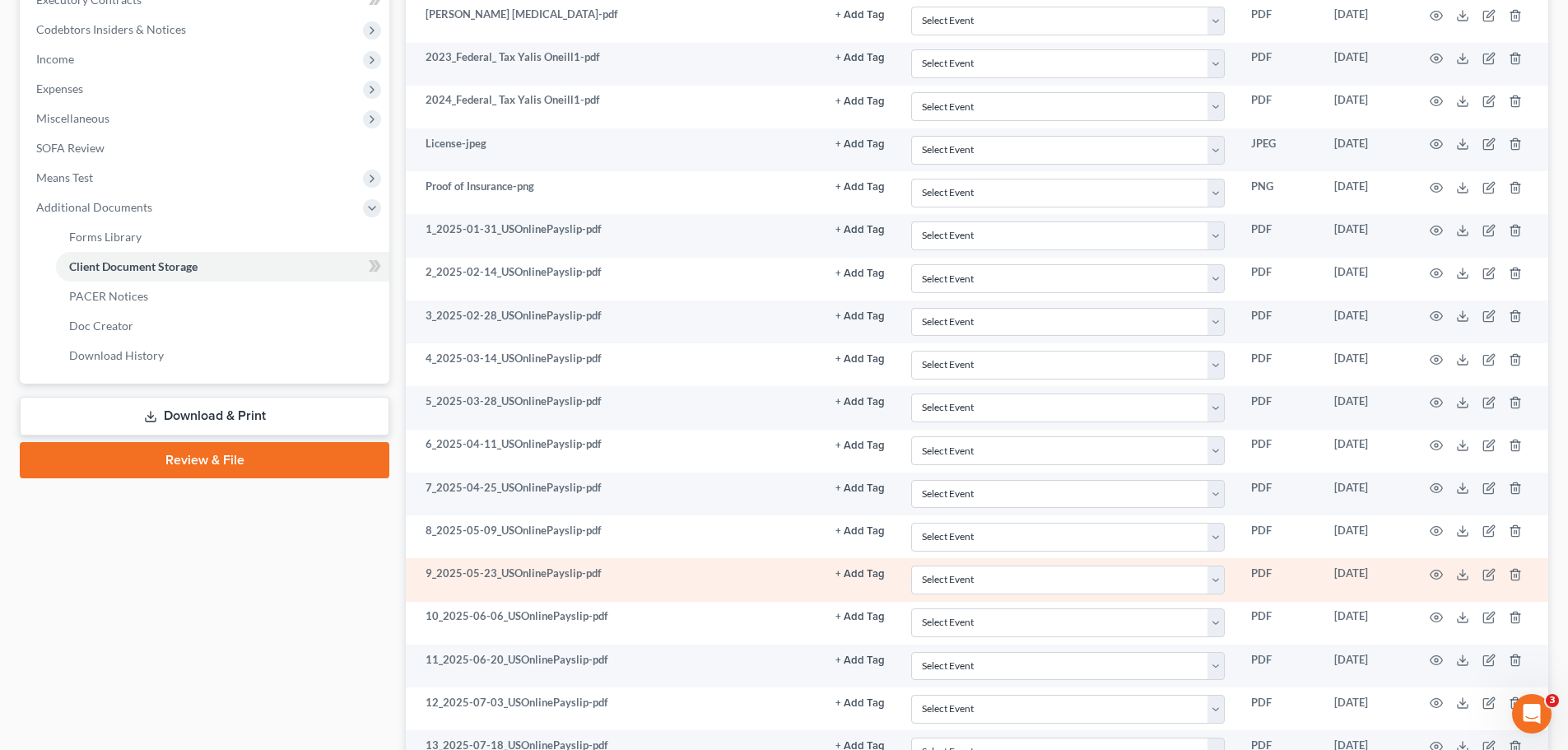
scroll to position [434, 0]
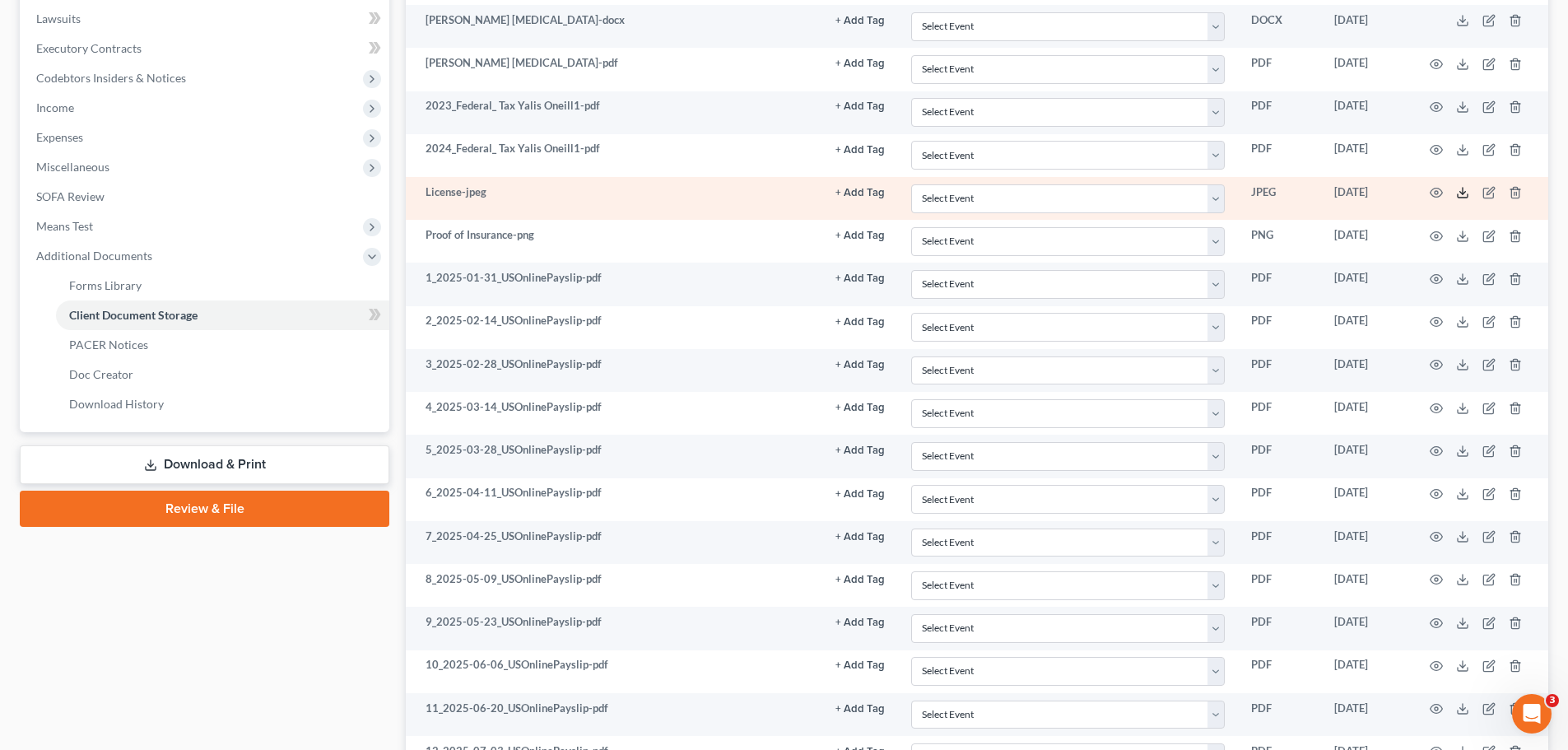
click at [1469, 192] on icon at bounding box center [1463, 192] width 13 height 13
click at [1468, 188] on icon at bounding box center [1463, 192] width 13 height 13
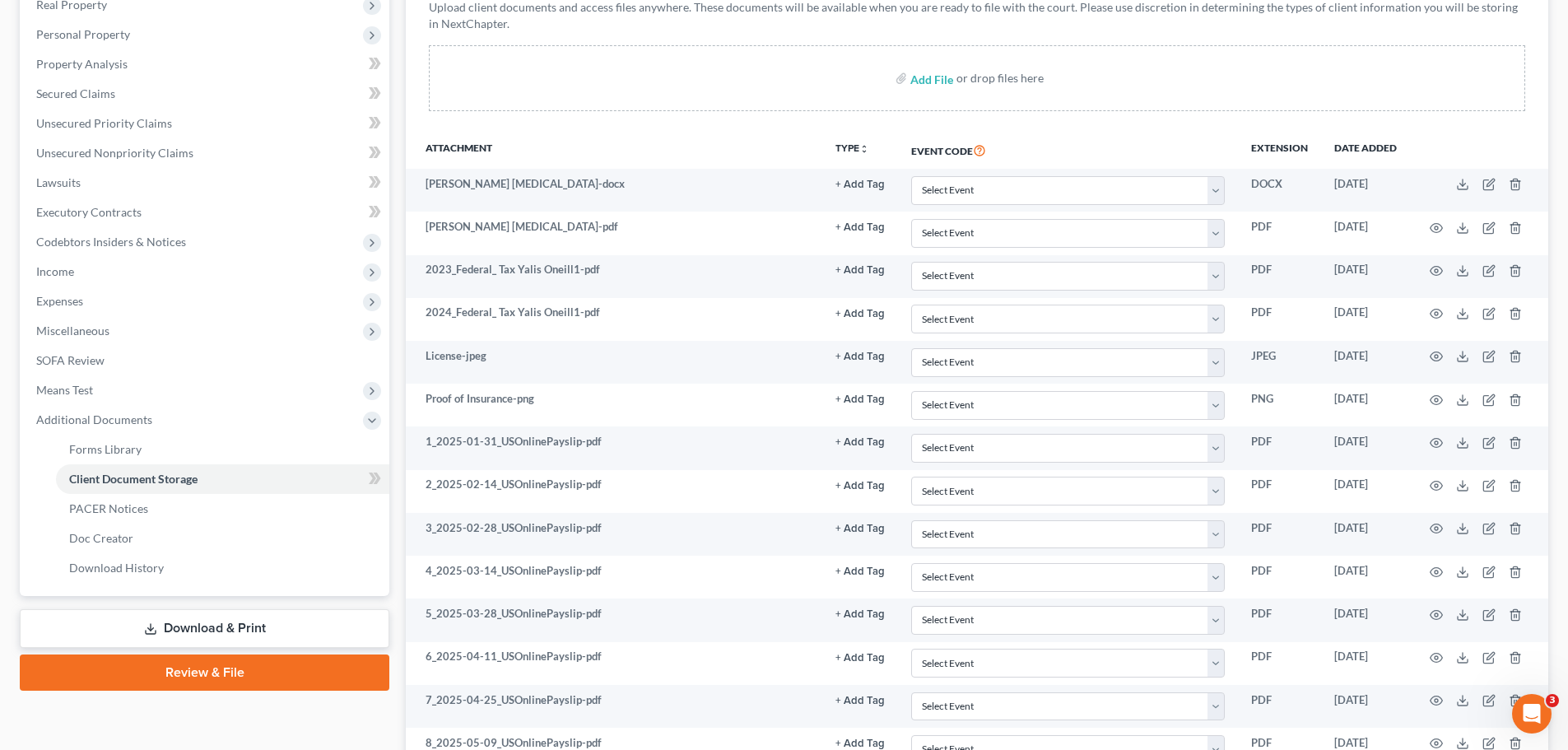
scroll to position [0, 0]
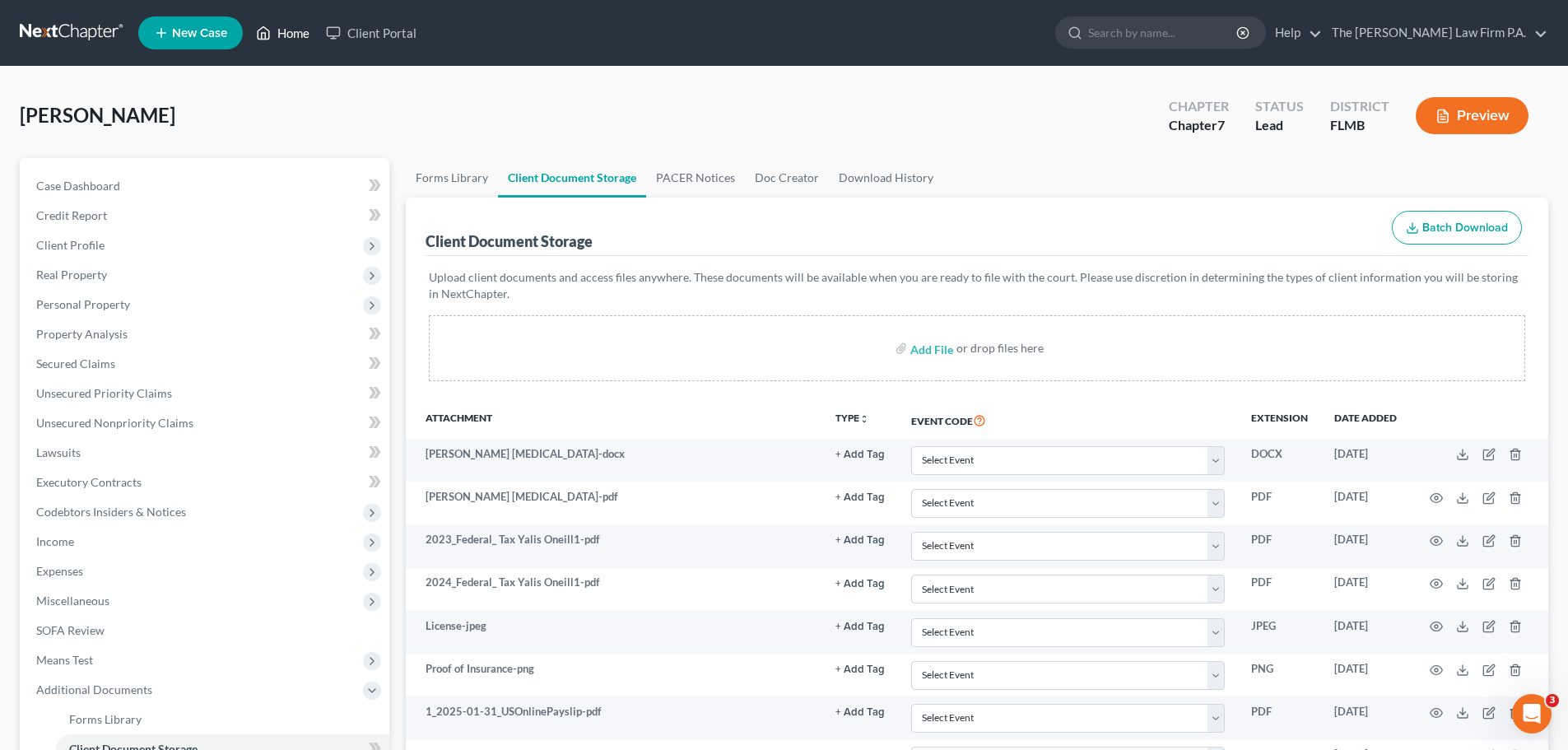
click at [299, 28] on link "Home" at bounding box center [283, 32] width 70 height 29
